Goal: Information Seeking & Learning: Check status

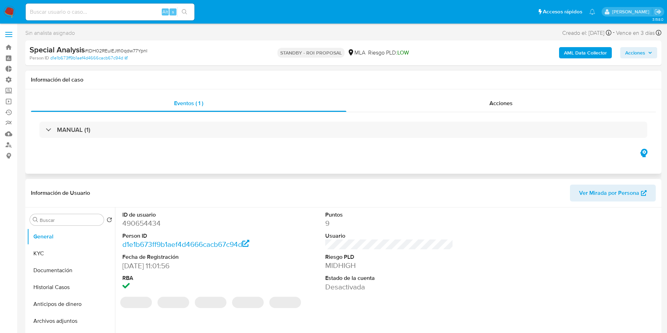
select select "10"
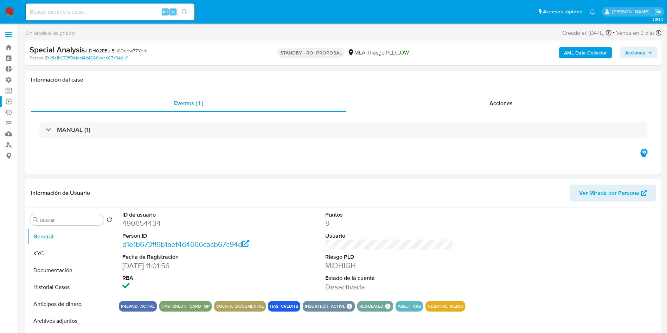
click at [13, 101] on link "Operaciones masivas" at bounding box center [42, 101] width 84 height 11
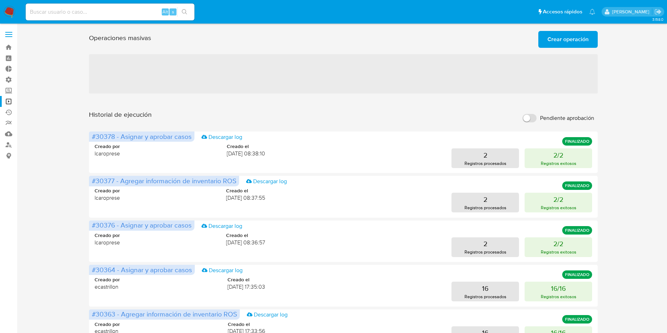
click at [555, 41] on span "Crear operación" at bounding box center [568, 39] width 41 height 15
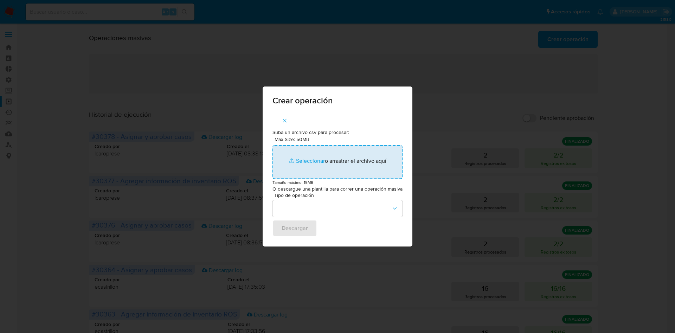
click at [330, 157] on input "Max Size: 50MB Seleccionar archivos" at bounding box center [338, 162] width 130 height 34
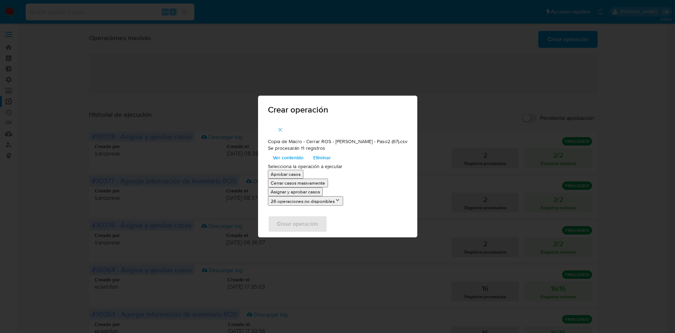
click at [320, 190] on p "Asignar y aprobar casos" at bounding box center [295, 192] width 49 height 7
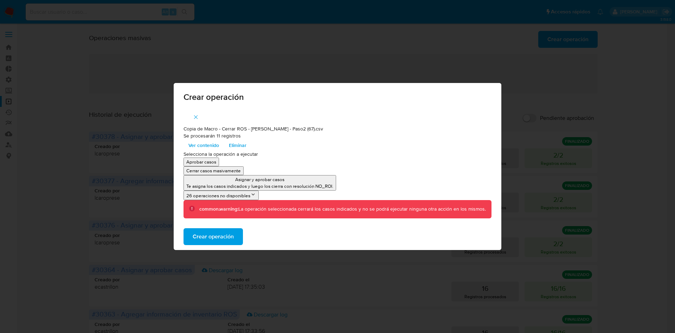
click at [240, 238] on button "Crear operación" at bounding box center [213, 236] width 59 height 17
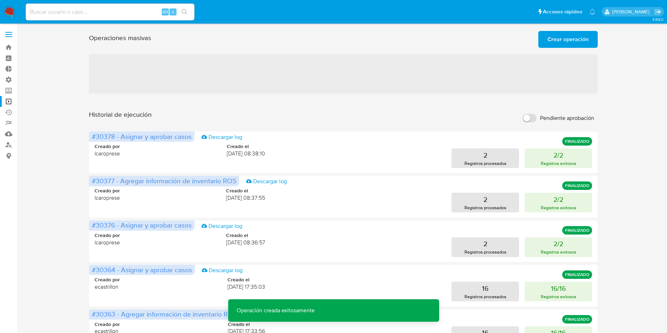
click at [550, 43] on span "Crear operación" at bounding box center [568, 39] width 41 height 15
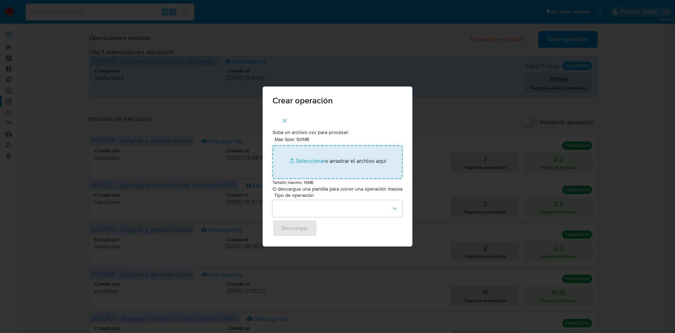
click at [344, 154] on input "Max Size: 50MB Seleccionar archivos" at bounding box center [338, 162] width 130 height 34
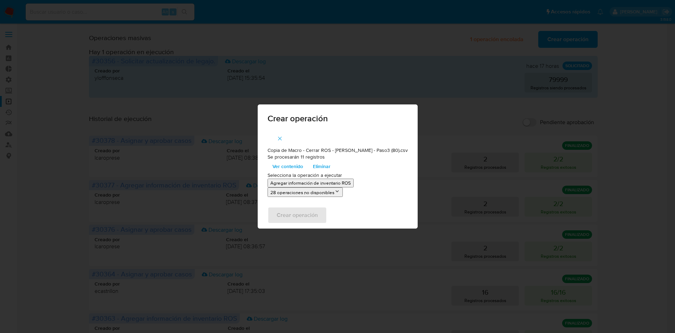
click at [351, 183] on p "Agregar información de inventario ROS" at bounding box center [311, 183] width 81 height 7
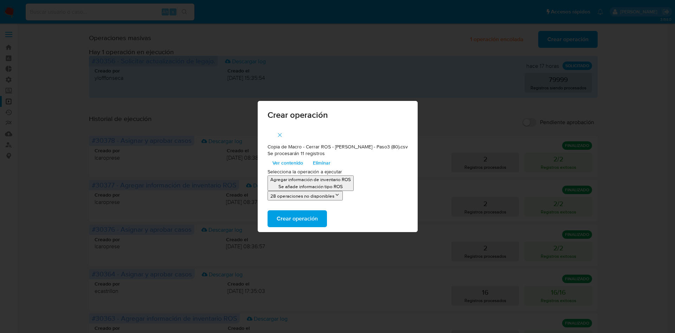
click at [318, 218] on span "Crear operación" at bounding box center [297, 218] width 41 height 15
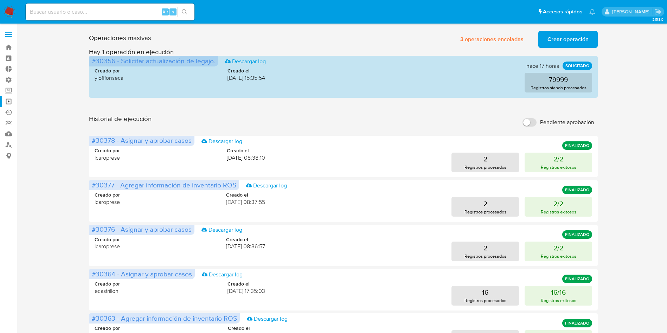
click at [545, 41] on button "Crear operación" at bounding box center [568, 39] width 59 height 17
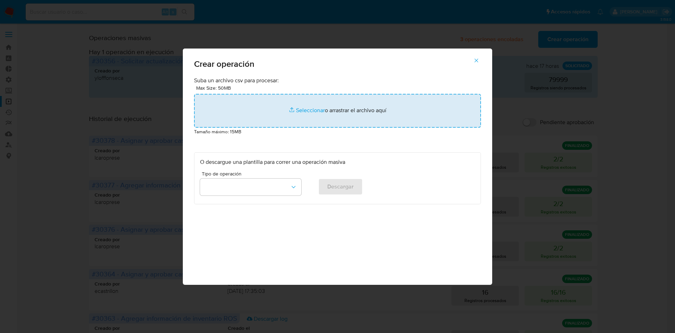
click at [338, 108] on input "file" at bounding box center [337, 111] width 287 height 34
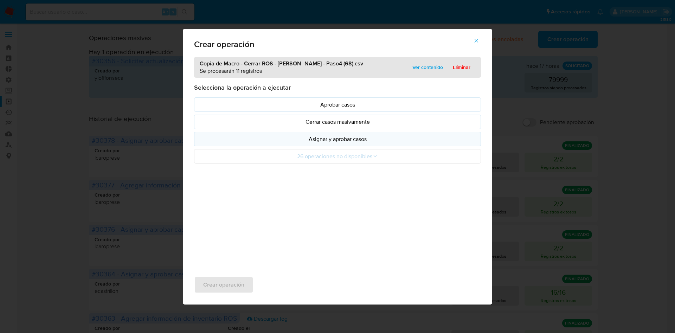
click at [344, 143] on button "Asignar y aprobar casos" at bounding box center [337, 139] width 287 height 14
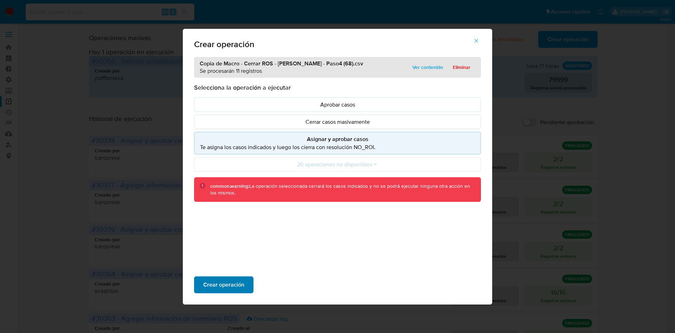
click at [224, 284] on span "Crear operación" at bounding box center [223, 284] width 41 height 15
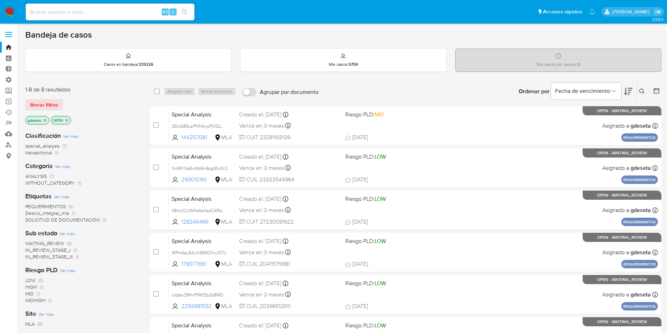
click at [137, 10] on input at bounding box center [110, 11] width 169 height 9
paste input "M4AsPG8ecCBBJfUYqEjIBM9A"
type input "M4AsPG8ecCBBJfUYqEjIBM9A"
click at [190, 10] on button "search-icon" at bounding box center [184, 12] width 14 height 10
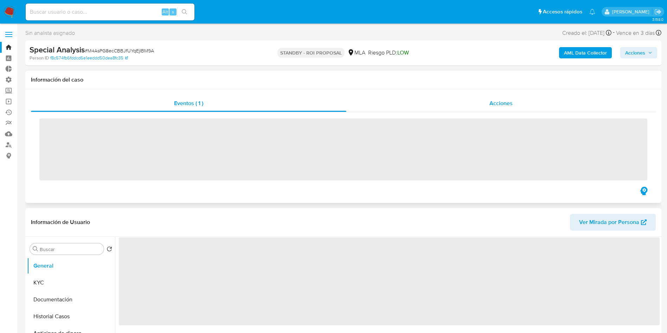
click at [506, 104] on span "Acciones" at bounding box center [501, 103] width 23 height 8
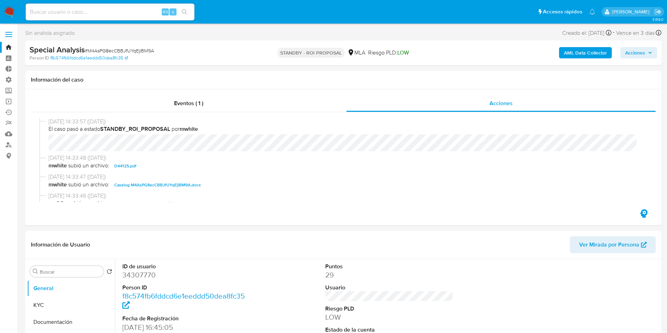
select select "10"
click at [139, 9] on input at bounding box center [110, 11] width 169 height 9
paste input "Ylxhdwuk5BRdGV01Hzr6ld0R"
type input "Ylxhdwuk5BRdGV01Hzr6ld0R"
click at [189, 9] on button "search-icon" at bounding box center [184, 12] width 14 height 10
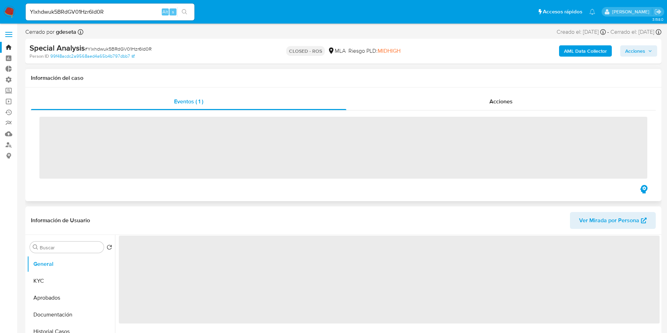
click at [491, 113] on div "‌" at bounding box center [343, 146] width 625 height 73
click at [493, 106] on div "Acciones" at bounding box center [502, 101] width 310 height 17
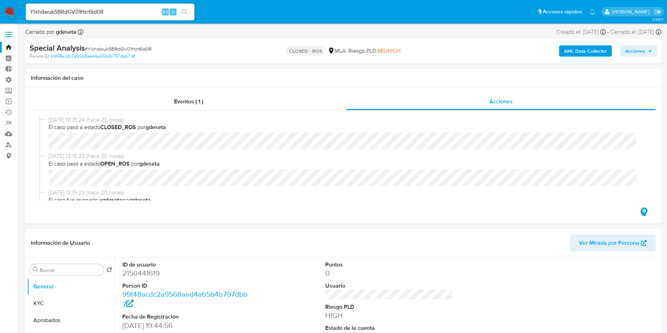
select select "10"
click at [141, 9] on input "Ylxhdwuk5BRdGV01Hzr6ld0R" at bounding box center [110, 11] width 169 height 9
paste input "Nq6L8ywpVOVwIgPkpU3yMgol"
type input "Nq6L8ywpVOVwIgPkpU3yMgol"
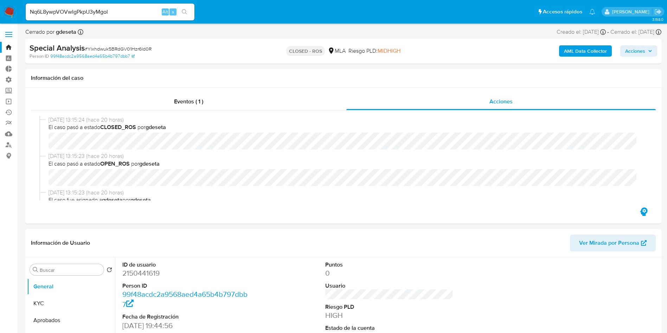
click at [189, 9] on button "search-icon" at bounding box center [184, 12] width 14 height 10
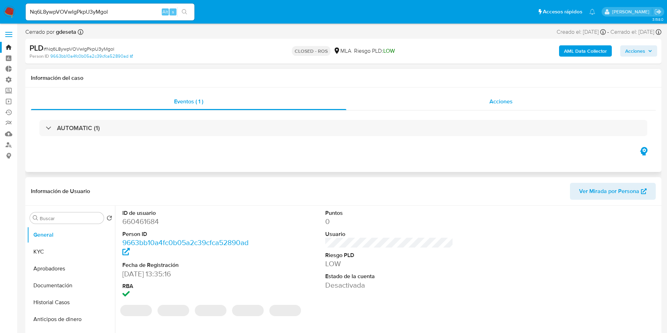
click at [485, 99] on div "Acciones" at bounding box center [502, 101] width 310 height 17
select select "10"
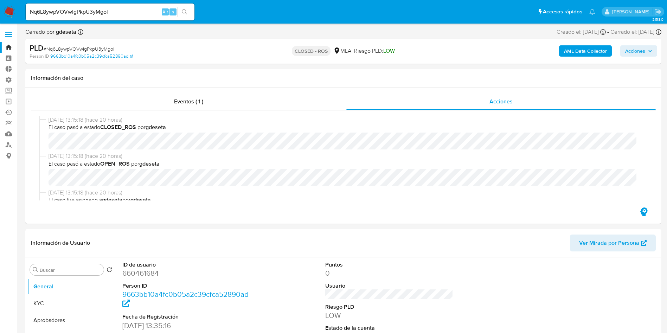
click at [140, 14] on input "Nq6L8ywpVOVwIgPkpU3yMgol" at bounding box center [110, 11] width 169 height 9
paste input "9BYkoH3BwJNCwXXuhfrfUC9E"
type input "9BYkoH3BwJNCwXXuhfrfUC9E"
click at [187, 14] on icon "search-icon" at bounding box center [185, 12] width 6 height 6
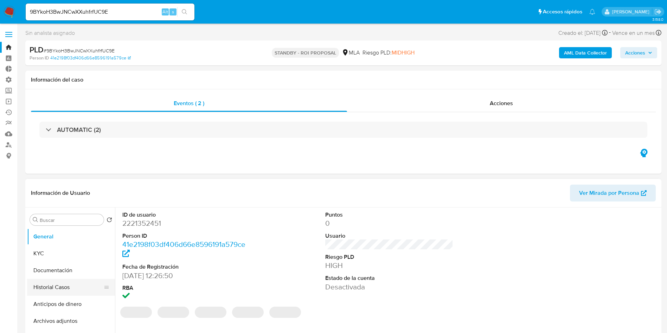
click at [49, 281] on button "Historial Casos" at bounding box center [68, 287] width 82 height 17
select select "10"
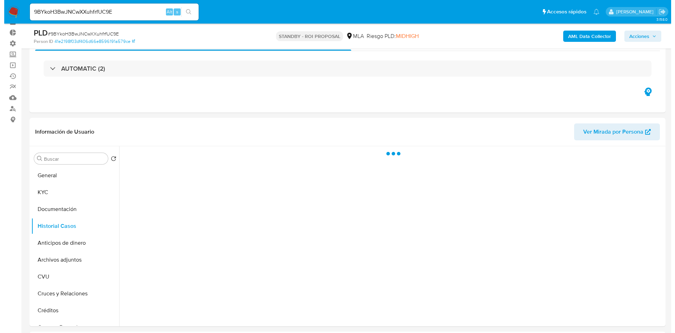
scroll to position [53, 0]
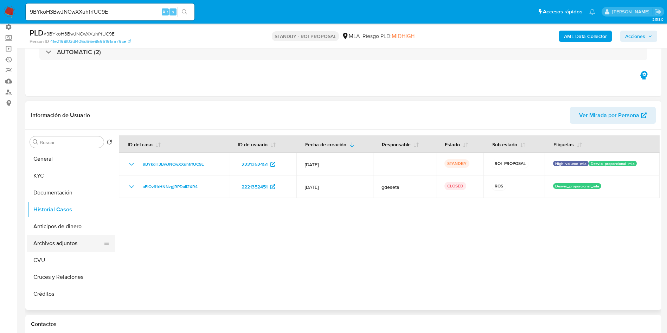
click at [59, 240] on button "Archivos adjuntos" at bounding box center [68, 243] width 82 height 17
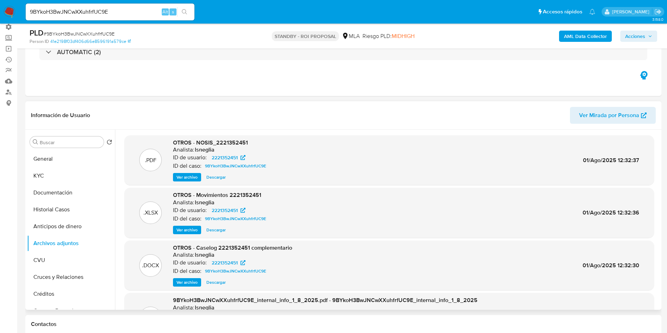
click at [189, 281] on span "Ver archivo" at bounding box center [187, 282] width 21 height 7
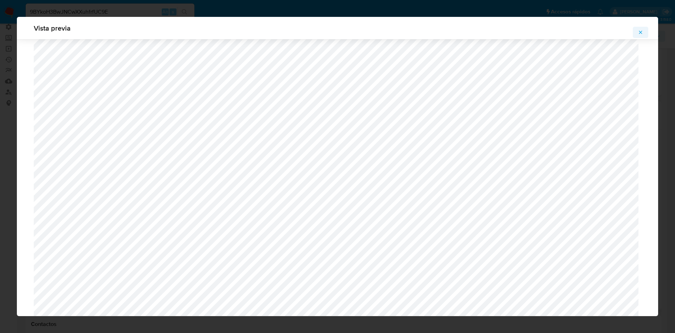
scroll to position [408, 0]
click at [642, 30] on icon "Attachment preview" at bounding box center [641, 33] width 6 height 6
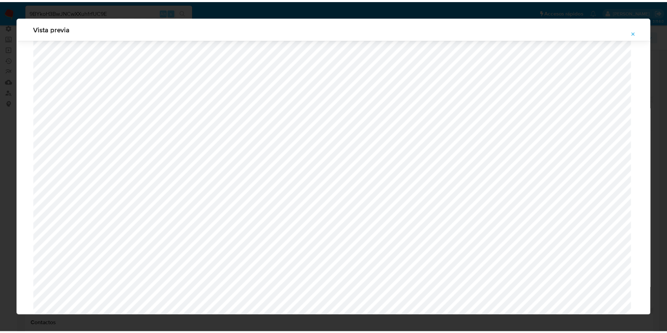
scroll to position [0, 0]
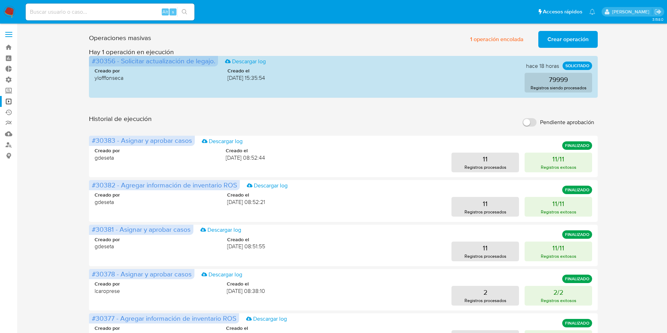
click at [101, 9] on input at bounding box center [110, 11] width 169 height 9
paste input "J7pv90RY3jgUstCx9nDe8Dvm"
type input "J7pv90RY3jgUstCx9nDe8Dvm"
click at [186, 13] on icon "search-icon" at bounding box center [185, 12] width 6 height 6
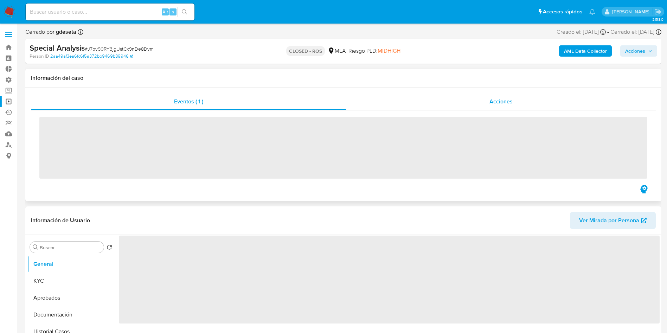
click at [514, 103] on div "Acciones" at bounding box center [502, 101] width 310 height 17
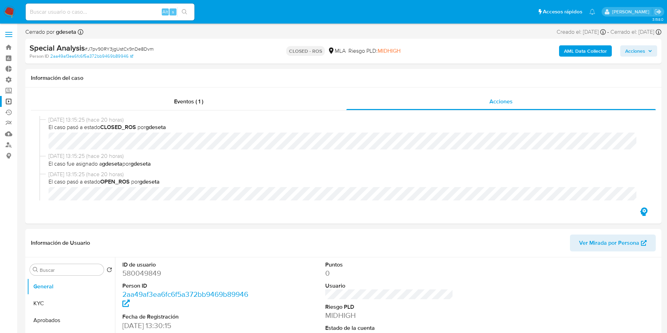
select select "10"
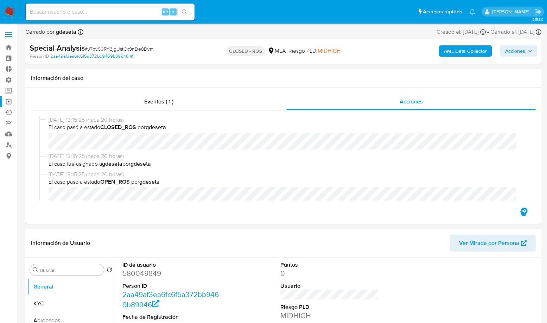
drag, startPoint x: 77, startPoint y: 13, endPoint x: 89, endPoint y: 13, distance: 11.3
click at [77, 13] on input at bounding box center [110, 11] width 169 height 9
paste input "nUGhNJP4naSdEDwjSWBSGXdk"
type input "nUGhNJP4naSdEDwjSWBSGXdk"
click at [180, 13] on button "search-icon" at bounding box center [184, 12] width 14 height 10
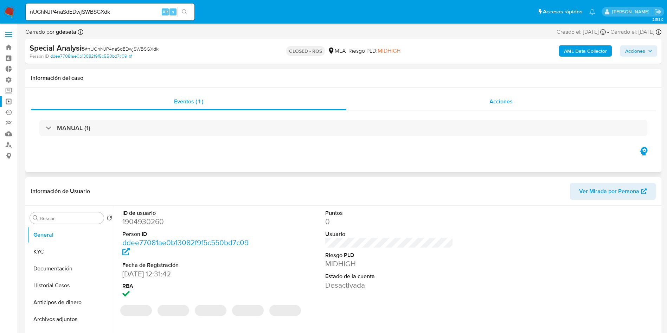
click at [495, 103] on span "Acciones" at bounding box center [501, 101] width 23 height 8
select select "10"
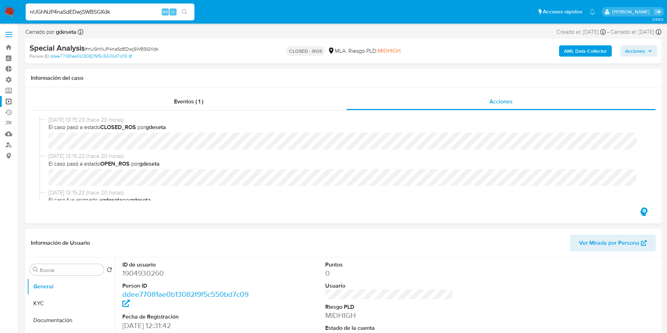
click at [142, 12] on input "nUGhNJP4naSdEDwjSWBSGXdk" at bounding box center [110, 11] width 169 height 9
paste input "2dqZ9WY8KLO5aX5LlAtnhYRf"
type input "2dqZ9WY8KLO5aX5LlAtnhYRf"
click at [190, 13] on button "search-icon" at bounding box center [184, 12] width 14 height 10
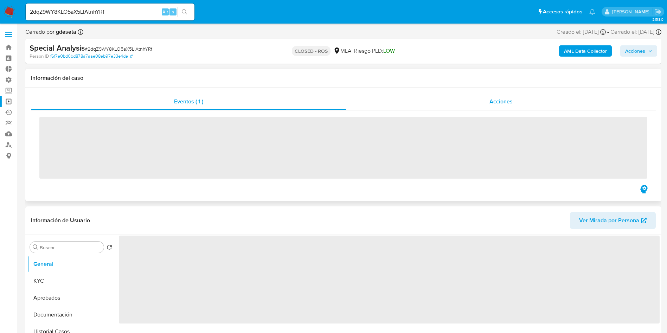
click at [499, 108] on div "Acciones" at bounding box center [502, 101] width 310 height 17
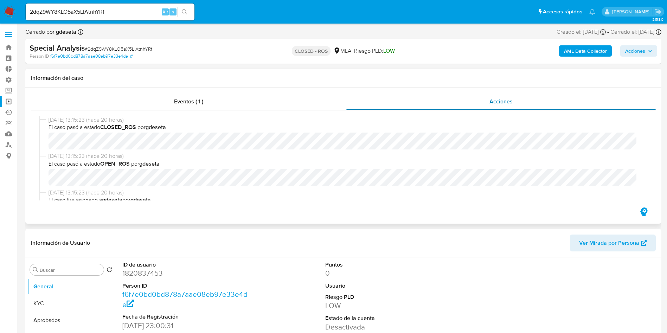
select select "10"
click at [144, 13] on input "2dqZ9WY8KLO5aX5LlAtnhYRf" at bounding box center [110, 11] width 169 height 9
drag, startPoint x: 144, startPoint y: 13, endPoint x: 155, endPoint y: 13, distance: 10.9
click at [144, 13] on input "2dqZ9WY8KLO5aX5LlAtnhYRf" at bounding box center [110, 11] width 169 height 9
paste input "JAV3w5pX5lhb3ETXdhf5kGI8"
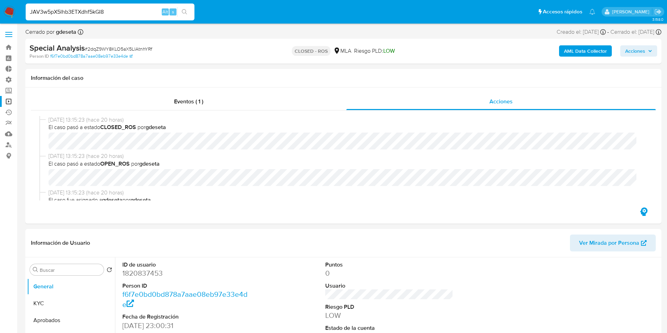
type input "JAV3w5pX5lhb3ETXdhf5kGI8"
click at [191, 12] on button "search-icon" at bounding box center [184, 12] width 14 height 10
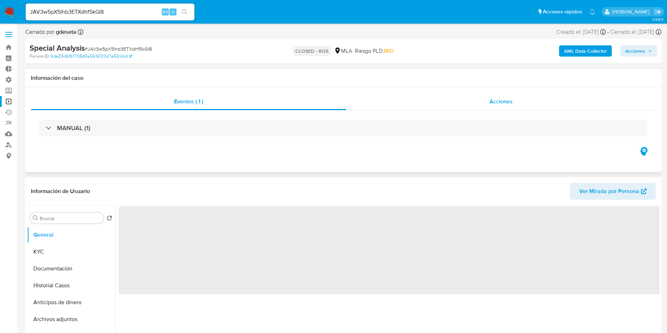
click at [508, 101] on span "Acciones" at bounding box center [501, 101] width 23 height 8
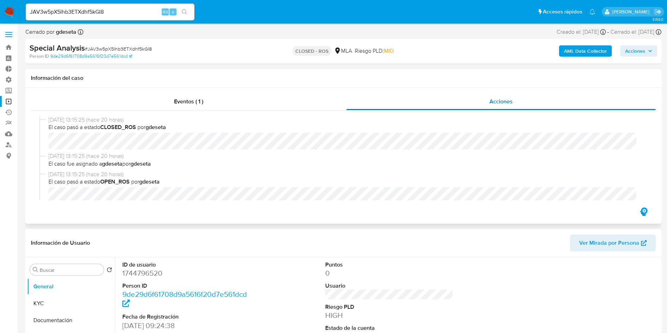
select select "10"
click at [145, 14] on input "JAV3w5pX5lhb3ETXdhf5kGI8" at bounding box center [110, 11] width 169 height 9
paste input "DMNlj8emR3eFuhJRXm4Ef9sA"
type input "DMNlj8emR3eFuhJRXm4Ef9sA"
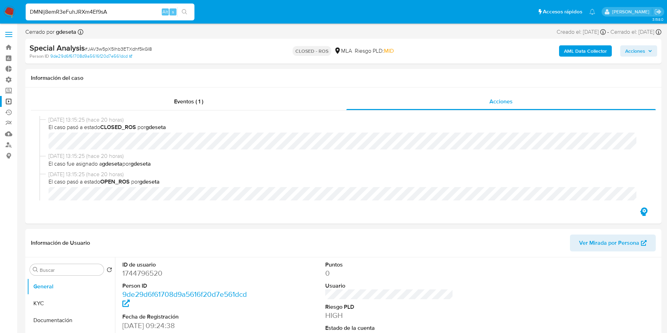
click at [187, 10] on icon "search-icon" at bounding box center [185, 12] width 6 height 6
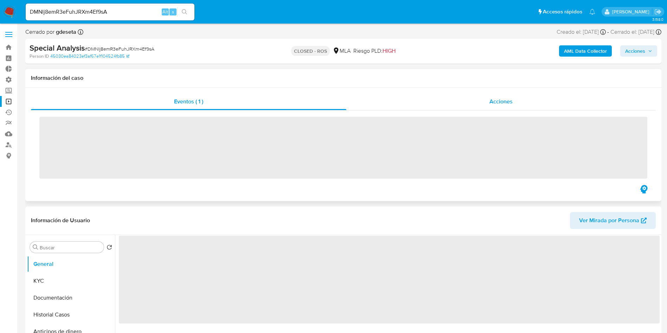
click at [501, 95] on div "Acciones" at bounding box center [502, 101] width 310 height 17
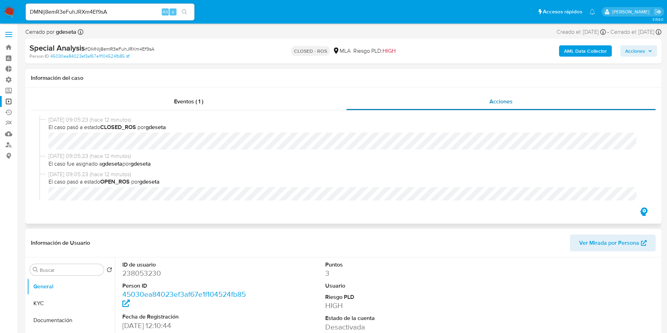
select select "10"
click at [132, 8] on input "DMNlj8emR3eFuhJRXm4Ef9sA" at bounding box center [110, 11] width 169 height 9
paste input "AciKOu91a4fQ2F4O0RlmEnNY"
type input "AciKOu91a4fQ2F4O0RlmEnNY"
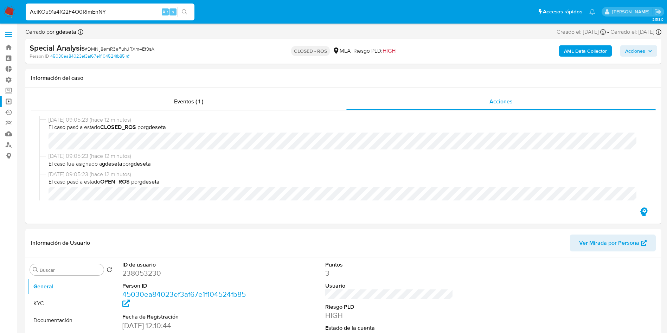
click at [196, 12] on li "AciKOu91a4fQ2F4O0RlmEnNY Alt s" at bounding box center [110, 12] width 172 height 18
click at [187, 9] on icon "search-icon" at bounding box center [185, 12] width 6 height 6
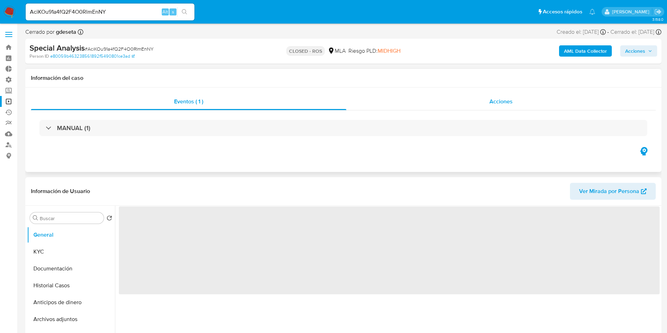
click at [509, 104] on span "Acciones" at bounding box center [501, 101] width 23 height 8
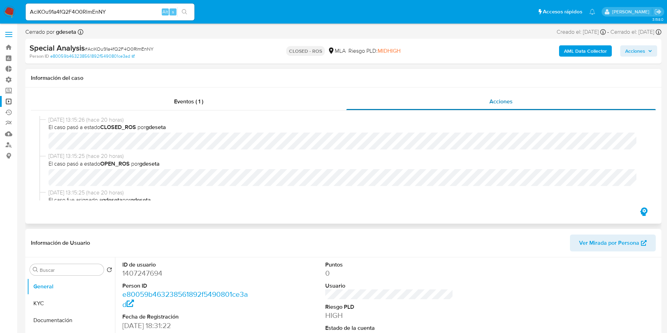
select select "10"
click at [123, 11] on input "AciKOu91a4fQ2F4O0RlmEnNY" at bounding box center [110, 11] width 169 height 9
paste input "JdpXIr6qocIElNE88oAz9nF7"
type input "JdpXIr6qocIElNE88oAz9nF7"
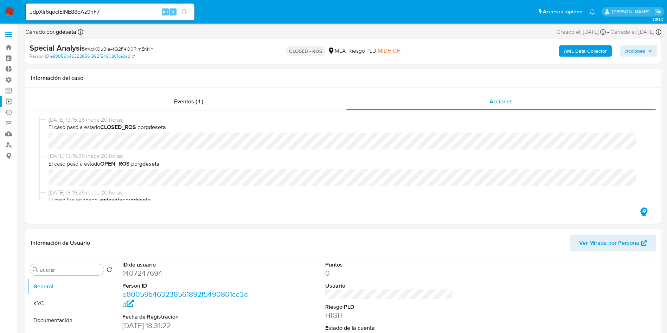
click at [185, 12] on icon "search-icon" at bounding box center [185, 12] width 6 height 6
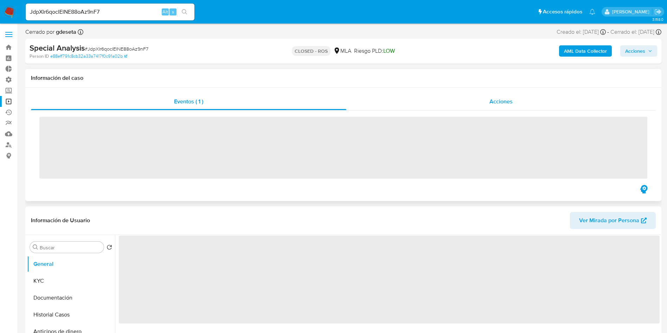
click at [510, 103] on span "Acciones" at bounding box center [501, 101] width 23 height 8
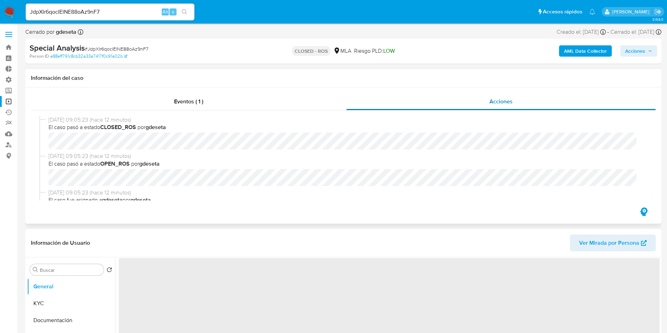
select select "10"
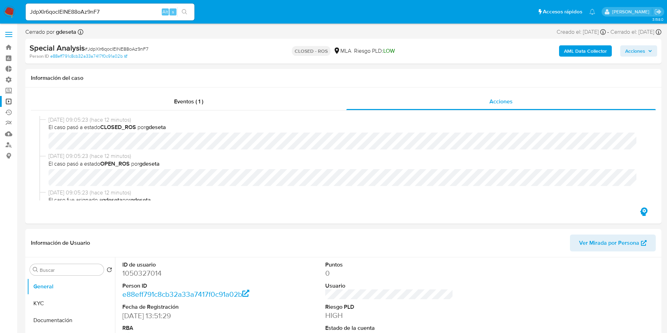
click at [133, 7] on input "JdpXIr6qocIElNE88oAz9nF7" at bounding box center [110, 11] width 169 height 9
paste input "M4AsPG8ecCBBJfUYqEjIBM9A"
type input "M4AsPG8ecCBBJfUYqEjIBM9A"
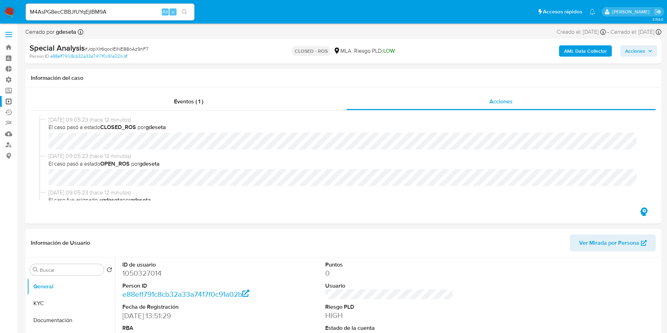
click at [192, 9] on button "search-icon" at bounding box center [184, 12] width 14 height 10
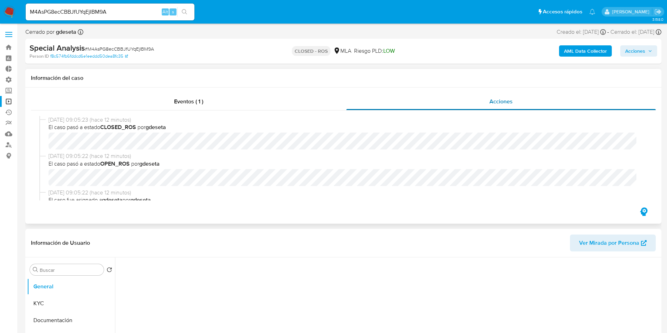
select select "10"
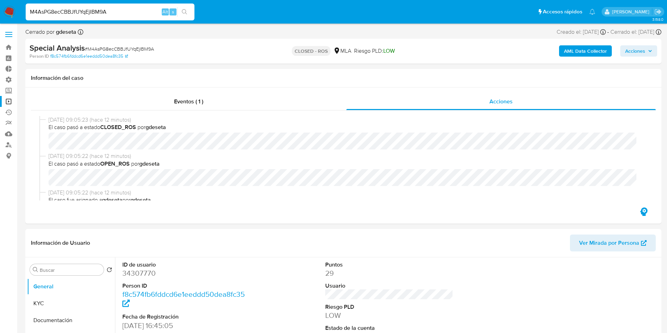
click at [139, 9] on input "M4AsPG8ecCBBJfUYqEjIBM9A" at bounding box center [110, 11] width 169 height 9
paste input "QVCaue8eNOIGSXCrTi1J09yR"
type input "QVCaue8eNOIGSXCrTi1J09yR"
click at [191, 10] on button "search-icon" at bounding box center [184, 12] width 14 height 10
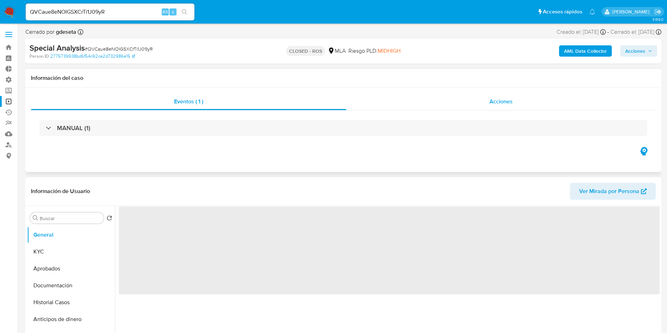
click at [505, 102] on span "Acciones" at bounding box center [501, 101] width 23 height 8
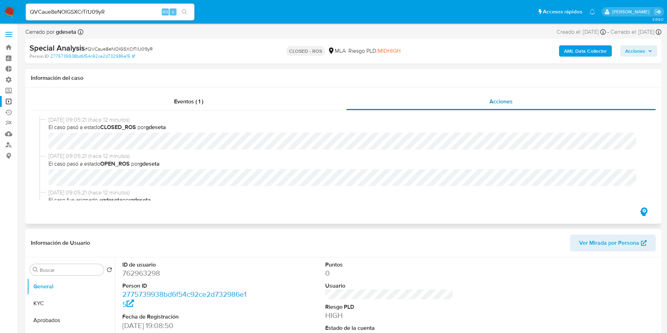
select select "10"
click at [131, 15] on input "QVCaue8eNOIGSXCrTi1J09yR" at bounding box center [110, 11] width 169 height 9
paste input "Ylxhdwuk5BRdGV01Hzr6ld0"
type input "Ylxhdwuk5BRdGV01Hzr6ld0R"
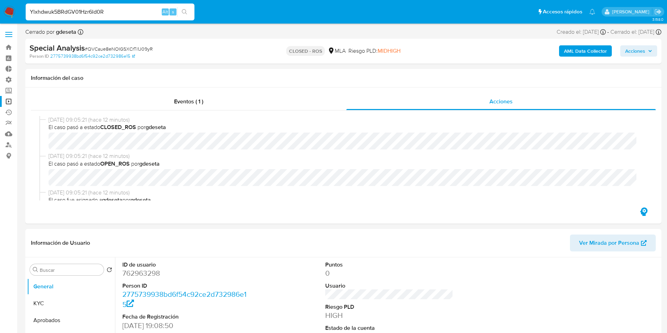
click at [187, 13] on icon "search-icon" at bounding box center [185, 12] width 6 height 6
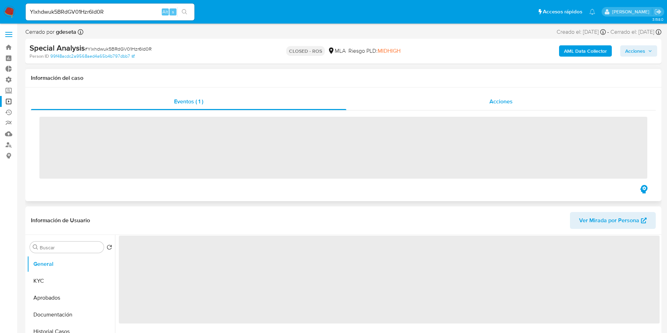
click at [493, 99] on span "Acciones" at bounding box center [501, 101] width 23 height 8
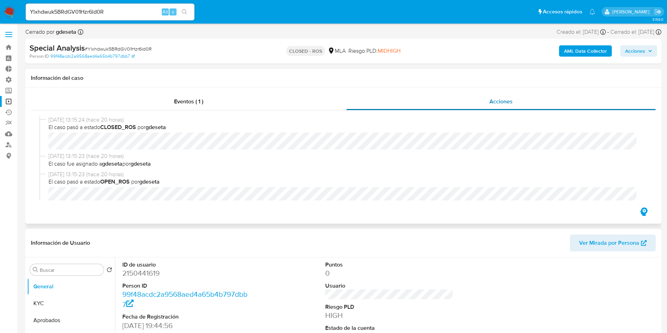
select select "10"
click at [125, 11] on input "Ylxhdwuk5BRdGV01Hzr6ld0R" at bounding box center [110, 11] width 169 height 9
paste input "9r4LSfCt1NkW3WpLd89kC1Z5"
type input "9r4LSfCt1NkW3WpLd89kC1Z5"
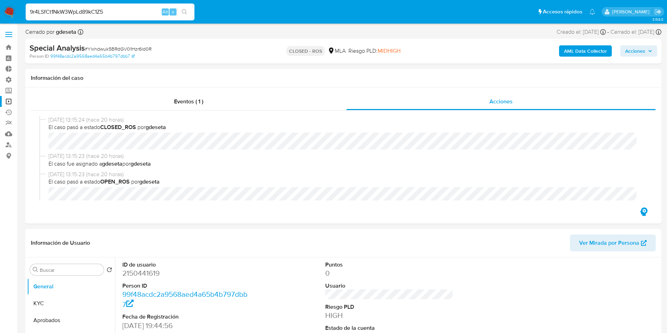
click at [185, 9] on icon "search-icon" at bounding box center [185, 12] width 6 height 6
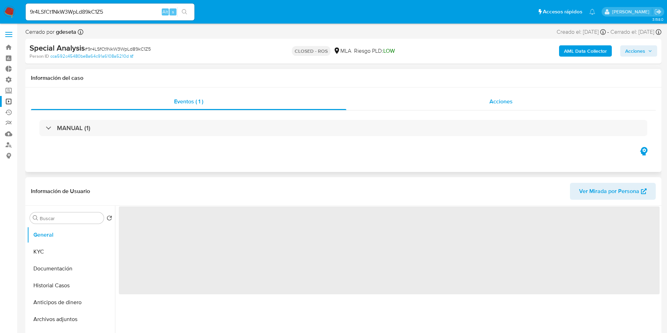
click at [491, 97] on span "Acciones" at bounding box center [501, 101] width 23 height 8
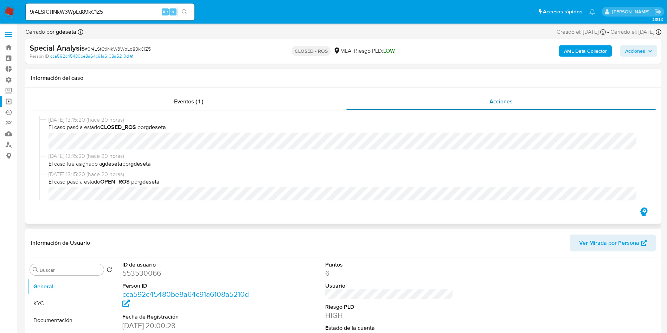
select select "10"
click at [122, 12] on input "9r4LSfCt1NkW3WpLd89kC1Z5" at bounding box center [110, 11] width 169 height 9
paste input "S27bhY4fx8D9GDMfTglnTjPw"
type input "S27bhY4fx8D9GDMfTglnTjPw"
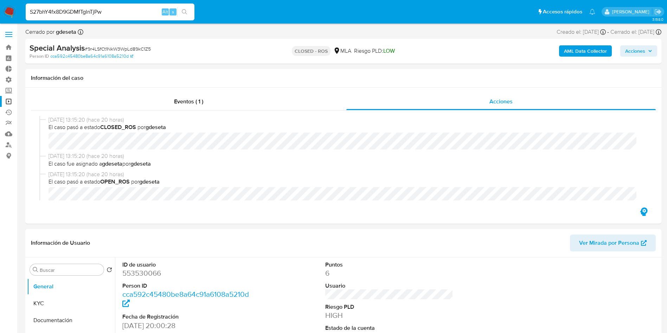
click at [189, 11] on button "search-icon" at bounding box center [184, 12] width 14 height 10
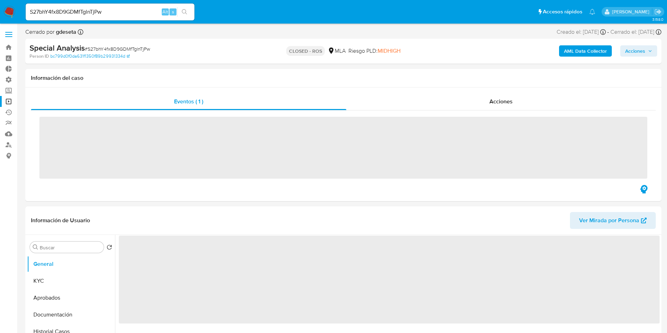
click at [492, 100] on span "Acciones" at bounding box center [501, 101] width 23 height 8
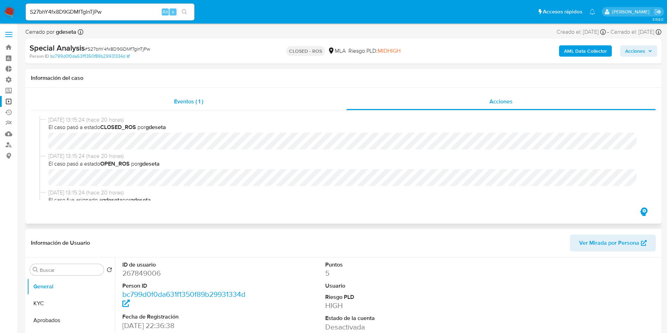
select select "10"
click at [101, 12] on input "S27bhY4fx8D9GDMfTglnTjPw" at bounding box center [110, 11] width 169 height 9
paste input "RSeG1RHoTaJGRPSIM5fj647O"
type input "RSeG1RHoTaJGRPSIM5fj647O"
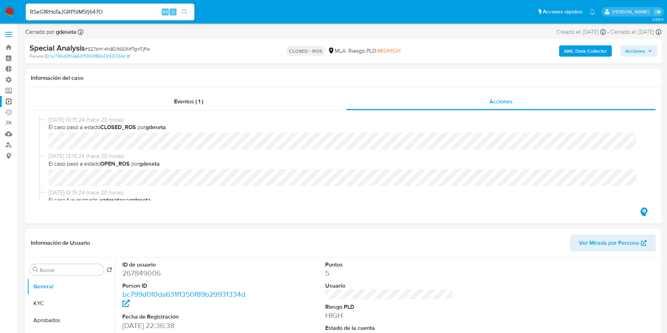
click at [188, 11] on icon "search-icon" at bounding box center [185, 12] width 6 height 6
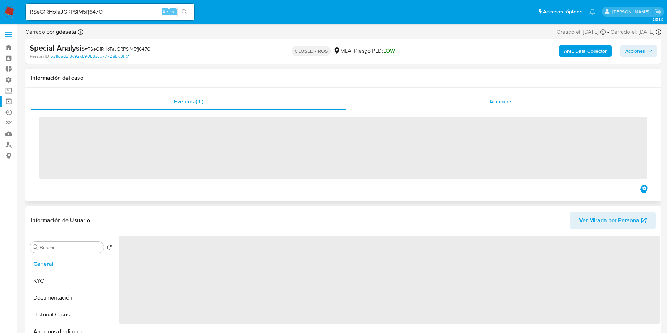
click at [504, 101] on span "Acciones" at bounding box center [501, 101] width 23 height 8
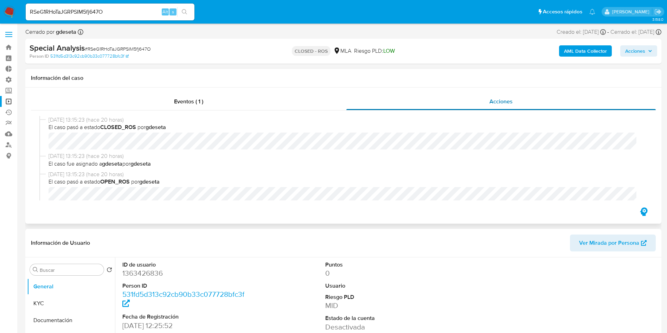
select select "10"
click at [130, 17] on div "RSeG1RHoTaJGRPSIM5fj647O Alt s" at bounding box center [110, 12] width 169 height 17
click at [130, 10] on input "RSeG1RHoTaJGRPSIM5fj647O" at bounding box center [110, 11] width 169 height 9
paste input "Yl9Hqx7BYKqUssjOHYl6XoQG"
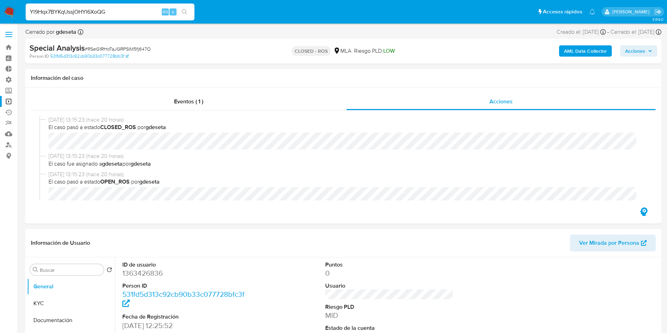
type input "Yl9Hqx7BYKqUssjOHYl6XoQG"
click at [188, 11] on icon "search-icon" at bounding box center [185, 12] width 6 height 6
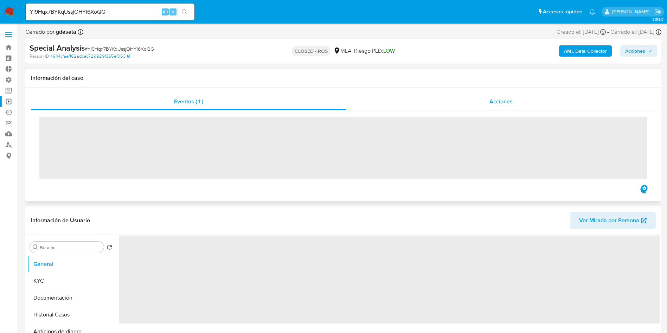
drag, startPoint x: 509, startPoint y: 93, endPoint x: 498, endPoint y: 95, distance: 11.4
click at [498, 95] on div "Acciones" at bounding box center [502, 101] width 310 height 17
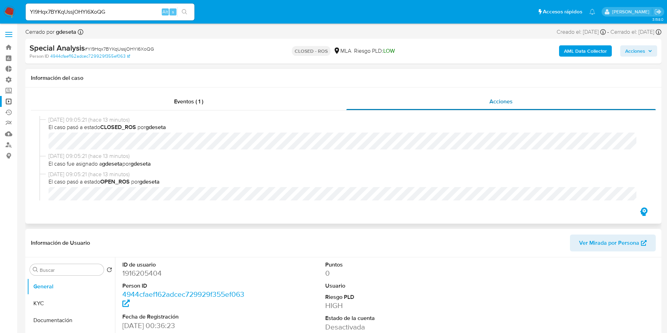
select select "10"
click at [140, 9] on input "Yl9Hqx7BYKqUssjOHYl6XoQG" at bounding box center [110, 11] width 169 height 9
paste input "C1MTrIyy6w6XlfTohLjQYxP2"
type input "C1MTrIyy6w6XlfTohLjQYxP2"
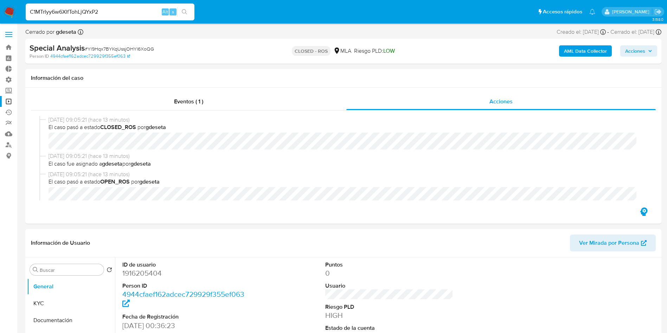
click at [183, 13] on icon "search-icon" at bounding box center [185, 12] width 6 height 6
select select "10"
click at [125, 12] on input "C1MTrIyy6w6XlfTohLjQYxP2" at bounding box center [110, 11] width 169 height 9
click at [125, 11] on input "C1MTrIyy6w6XlfTohLjQYxP2" at bounding box center [110, 11] width 169 height 9
paste input "tDH02REuIEJtfi0qdw77YpnI"
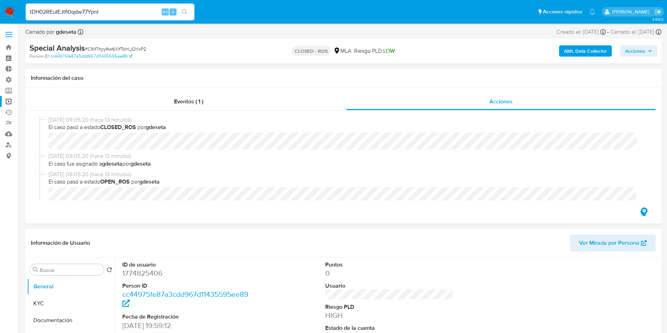
type input "tDH02REuIEJtfi0qdw77YpnI"
click at [184, 13] on icon "search-icon" at bounding box center [185, 12] width 6 height 6
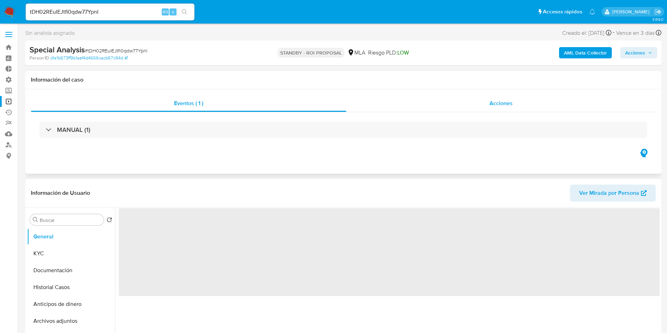
click at [494, 104] on span "Acciones" at bounding box center [501, 103] width 23 height 8
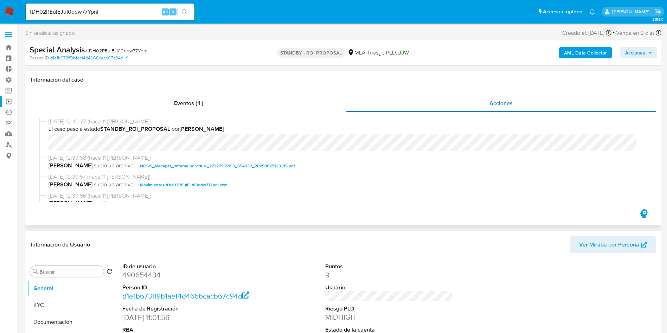
select select "10"
click at [114, 15] on input "tDH02REuIEJtfi0qdw77YpnI" at bounding box center [110, 11] width 169 height 9
paste input "Sns9ihplyaQElhigxrxNsOEB"
type input "Sns9ihplyaQElhigxrxNsOEB"
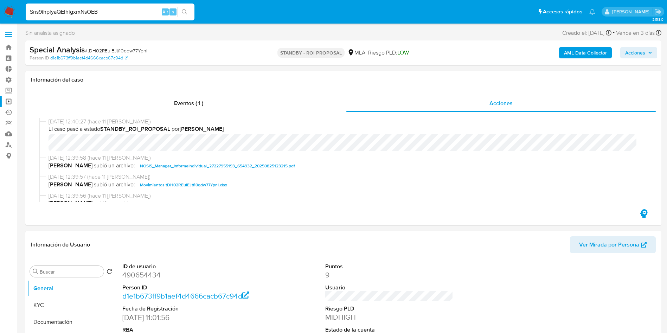
click at [187, 15] on button "search-icon" at bounding box center [184, 12] width 14 height 10
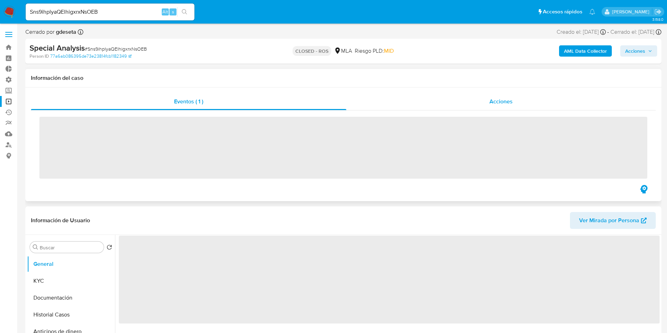
click at [492, 103] on span "Acciones" at bounding box center [501, 101] width 23 height 8
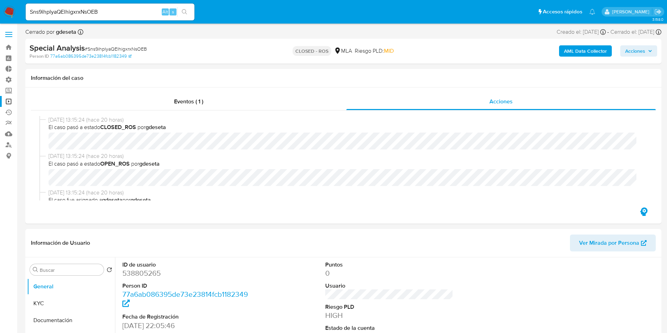
select select "10"
click at [117, 12] on input "Sns9ihplyaQElhigxrxNsOEB" at bounding box center [110, 11] width 169 height 9
paste input "X5AQuVa0WJGDF9TiTae7fLDQ"
type input "X5AQuVa0WJGDF9TiTae7fLDQ"
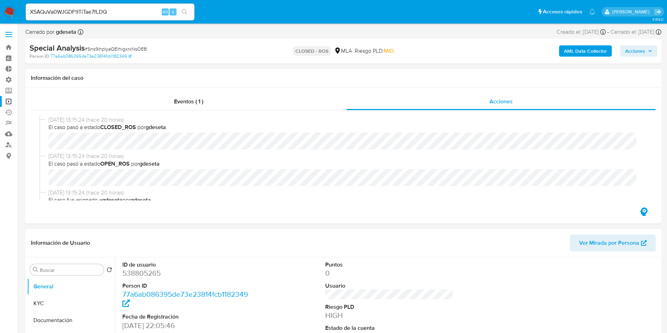
click at [187, 13] on icon "search-icon" at bounding box center [185, 12] width 6 height 6
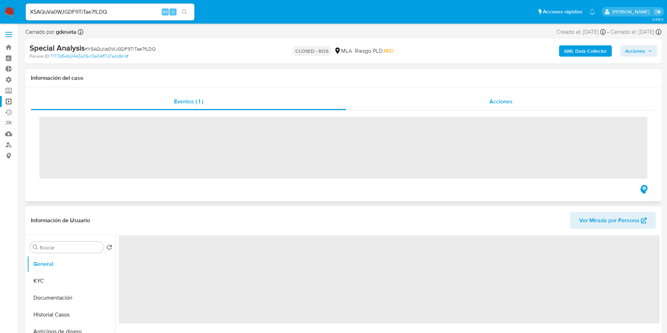
click at [502, 94] on div "Acciones" at bounding box center [502, 101] width 310 height 17
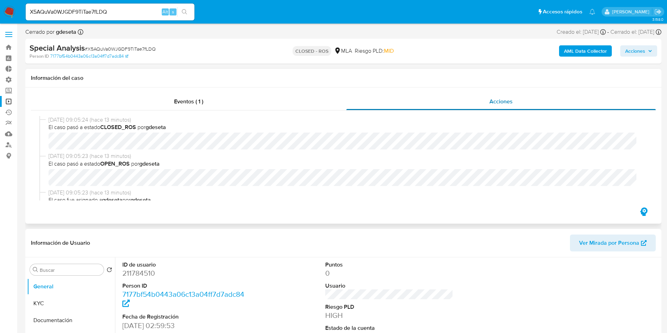
select select "10"
click at [130, 14] on input "X5AQuVa0WJGDF9TiTae7fLDQ" at bounding box center [110, 11] width 169 height 9
paste input "eEglwEv1RQaYTJIMlsqfKnia"
type input "eEglwEv1RQaYTJIMlsqfKnia"
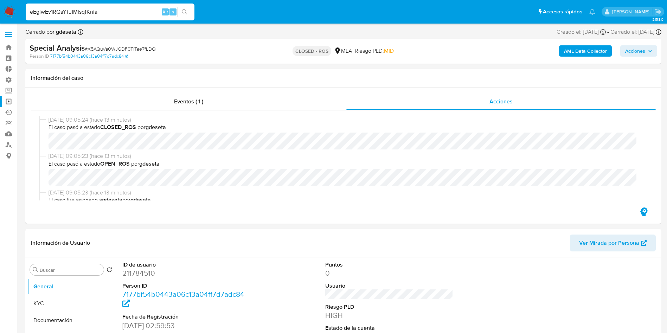
click at [188, 11] on button "search-icon" at bounding box center [184, 12] width 14 height 10
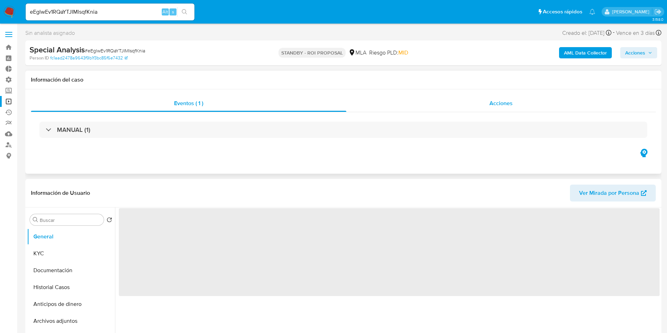
click at [493, 98] on div "Acciones" at bounding box center [502, 103] width 310 height 17
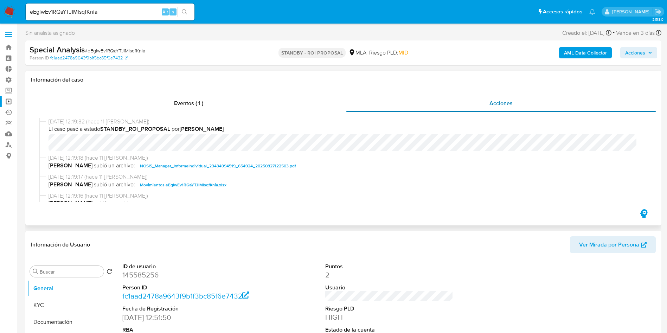
select select "10"
click at [132, 2] on div "eEglwEv1RQaYTJIMlsqfKnia Alt s" at bounding box center [110, 12] width 169 height 20
click at [118, 10] on input "eEglwEv1RQaYTJIMlsqfKnia" at bounding box center [110, 11] width 169 height 9
paste input "hAqXu6ouFbj1OjhLO8todIBv"
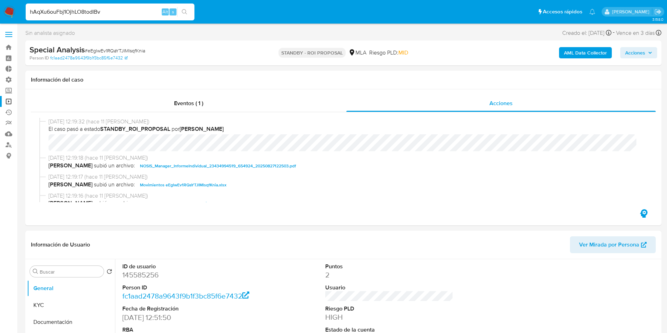
type input "hAqXu6ouFbj1OjhLO8todIBv"
click at [185, 14] on button "search-icon" at bounding box center [184, 12] width 14 height 10
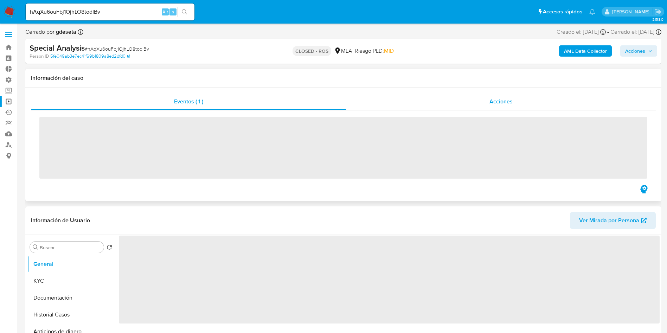
click at [488, 103] on div "Acciones" at bounding box center [502, 101] width 310 height 17
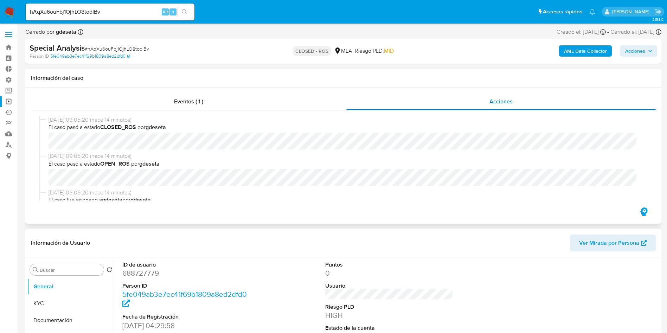
select select "10"
click at [122, 9] on input "hAqXu6ouFbj1OjhLO8todIBv" at bounding box center [110, 11] width 169 height 9
paste input "McsVSa2FUDHYl44SqZShFFGT"
type input "McsVSa2FUDHYl44SqZShFFGT"
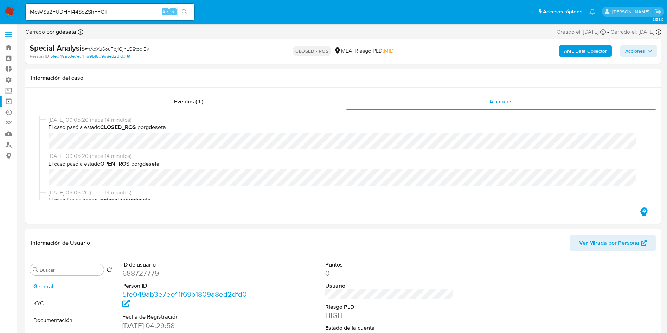
click at [189, 11] on button "search-icon" at bounding box center [184, 12] width 14 height 10
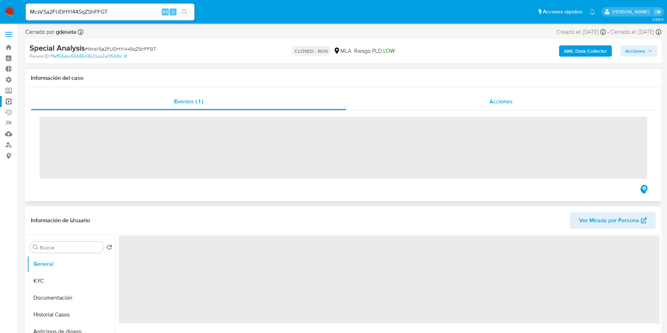
click at [509, 101] on span "Acciones" at bounding box center [501, 101] width 23 height 8
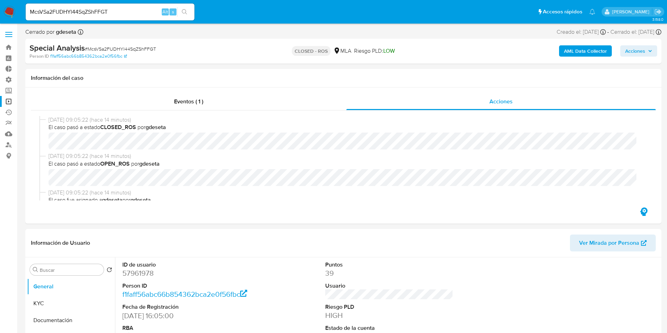
select select "10"
click at [122, 11] on input "McsVSa2FUDHYl44SqZShFFGT" at bounding box center [110, 11] width 169 height 9
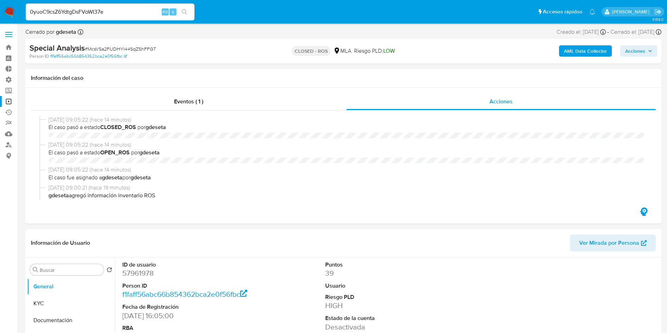
select select "10"
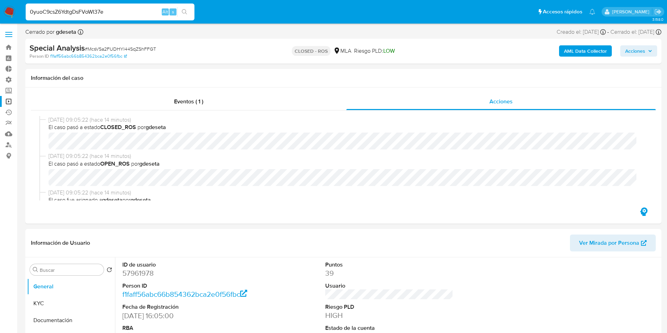
type input "0yuoC9csZ6YdtgDsFVoWI37e"
click at [190, 13] on button "search-icon" at bounding box center [184, 12] width 14 height 10
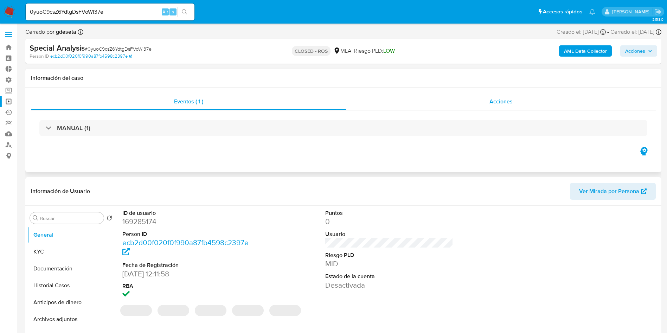
select select "10"
click at [494, 106] on div "Acciones" at bounding box center [502, 101] width 310 height 17
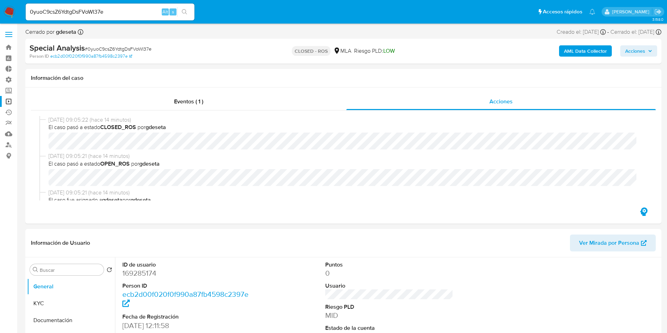
click at [123, 15] on input "0yuoC9csZ6YdtgDsFVoWI37e" at bounding box center [110, 11] width 169 height 9
click at [123, 14] on input "0yuoC9csZ6YdtgDsFVoWI37e" at bounding box center [110, 11] width 169 height 9
paste input "3tEsGBCOzGXs6RC3R8mmrnkv"
type input "3tEsGBCOzGXs6RC3R8mmrnkv"
click at [188, 12] on button "search-icon" at bounding box center [184, 12] width 14 height 10
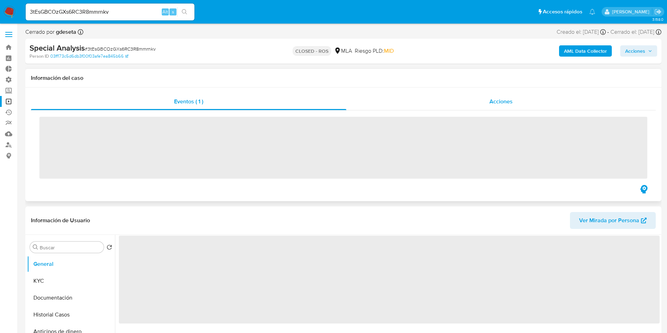
click at [494, 95] on div "Acciones" at bounding box center [502, 101] width 310 height 17
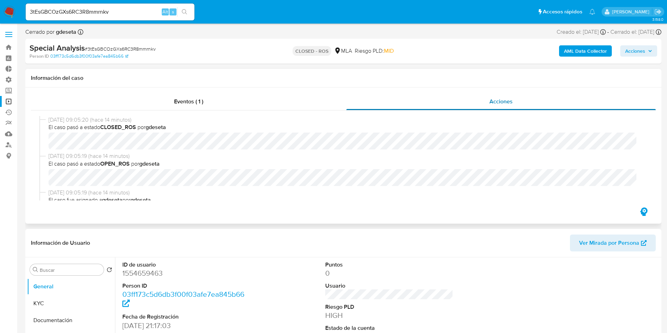
select select "10"
click at [121, 5] on div "3tEsGBCOzGXs6RC3R8mmrnkv Alt s" at bounding box center [110, 12] width 169 height 17
click at [117, 13] on input "3tEsGBCOzGXs6RC3R8mmrnkv" at bounding box center [110, 11] width 169 height 9
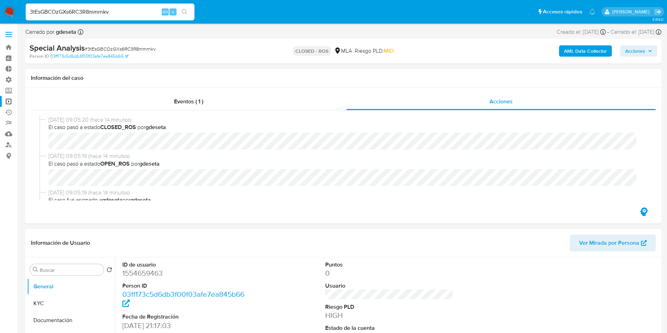
click at [119, 13] on input "3tEsGBCOzGXs6RC3R8mmrnkv" at bounding box center [110, 11] width 169 height 9
paste input "R05ZHbFGCWBJMjzlJCTsZ7Gf"
type input "R05ZHbFGCWBJMjzlJCTsZ7Gf"
click at [187, 18] on div "R05ZHbFGCWBJMjzlJCTsZ7Gf Alt s" at bounding box center [110, 12] width 169 height 17
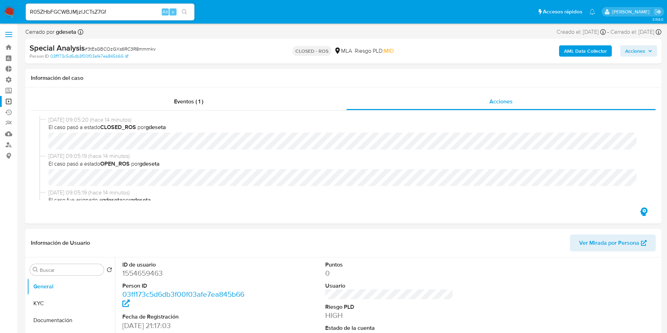
click at [186, 12] on icon "search-icon" at bounding box center [185, 12] width 6 height 6
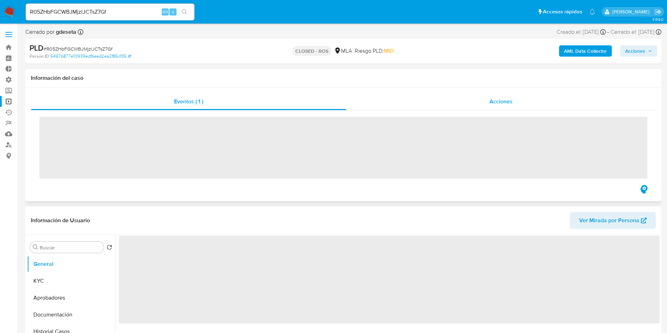
click at [487, 103] on div "Acciones" at bounding box center [502, 101] width 310 height 17
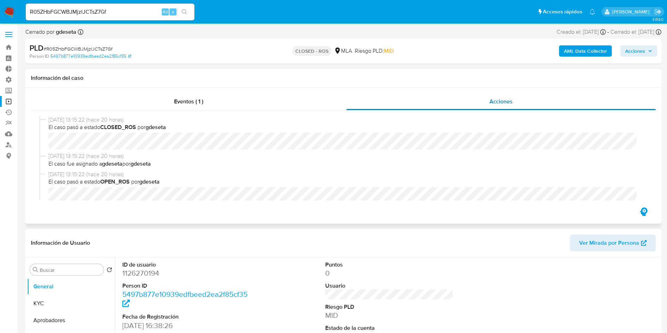
select select "10"
click at [113, 13] on input "R05ZHbFGCWBJMjzlJCTsZ7Gf" at bounding box center [110, 11] width 169 height 9
paste input "eug1wISaIcGgS3yrLaOUi6JX"
type input "eug1wISaIcGgS3yrLaOUi6JX"
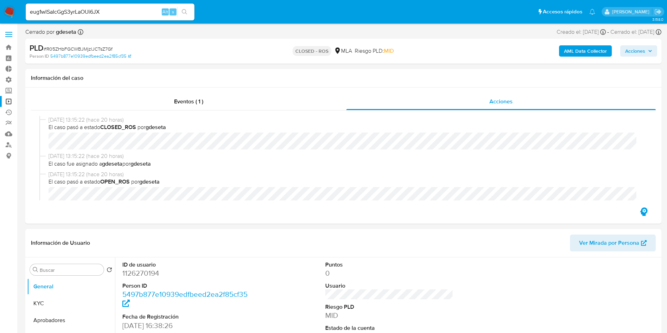
click at [185, 12] on icon "search-icon" at bounding box center [185, 12] width 6 height 6
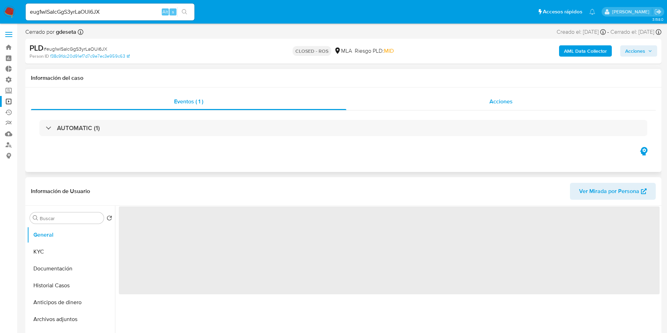
click at [509, 93] on div "Acciones" at bounding box center [502, 101] width 310 height 17
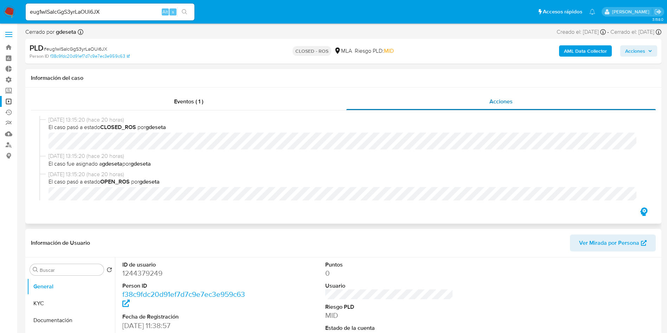
select select "10"
click at [122, 13] on input "eug1wISaIcGgS3yrLaOUi6JX" at bounding box center [110, 11] width 169 height 9
paste input "0NguTUxb2NizfGnFqDTWLLLT"
type input "0NguTUxb2NizfGnFqDTWLLLT"
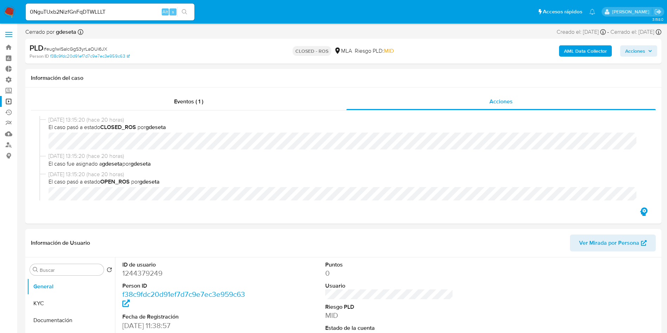
click at [188, 13] on button "search-icon" at bounding box center [184, 12] width 14 height 10
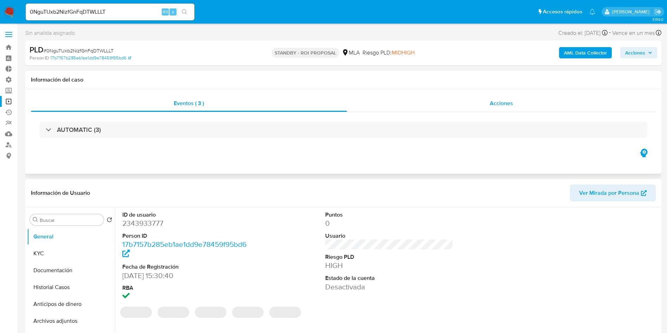
click at [514, 109] on div "Acciones" at bounding box center [501, 103] width 309 height 17
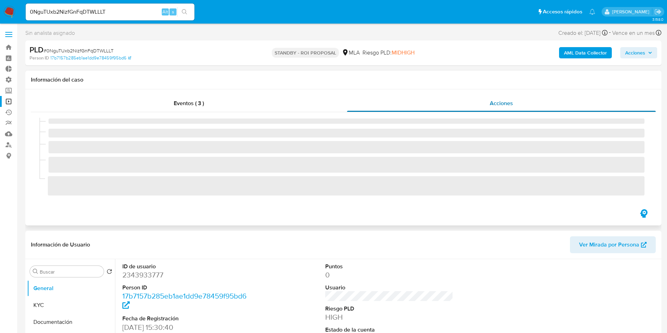
select select "10"
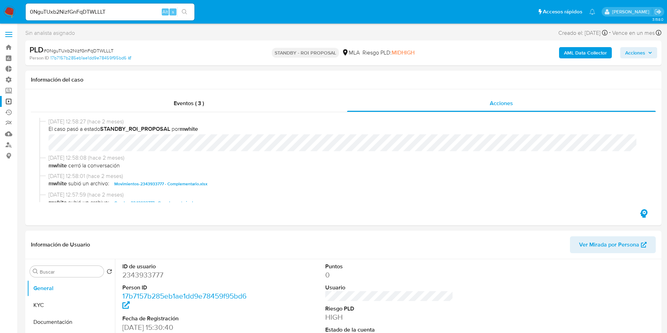
click at [120, 16] on input "0NguTUxb2NizfGnFqDTWLLLT" at bounding box center [110, 11] width 169 height 9
paste input "u9grrl0UCP9AHeF1GAiXivc"
type input "0u9grrl0UCP9AHeF1GAiXivc"
click at [182, 14] on button "search-icon" at bounding box center [184, 12] width 14 height 10
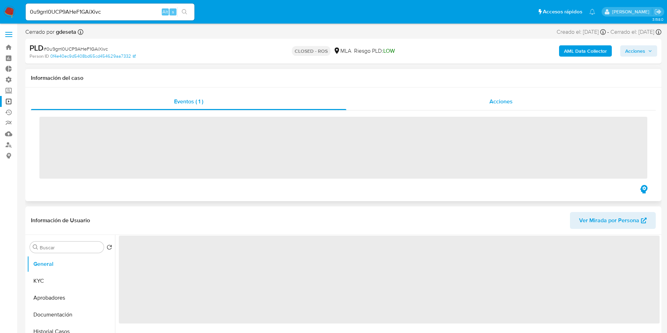
click at [488, 103] on div "Acciones" at bounding box center [502, 101] width 310 height 17
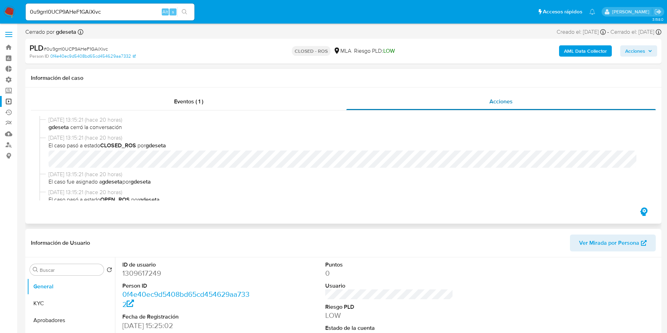
select select "10"
click at [117, 15] on input "0u9grrl0UCP9AHeF1GAiXivc" at bounding box center [110, 11] width 169 height 9
click at [117, 14] on input "0u9grrl0UCP9AHeF1GAiXivc" at bounding box center [110, 11] width 169 height 9
paste input "1dUPn9Sb4c2zyXYJXnKPTUIG"
type input "1dUPn9Sb4c2zyXYJXnKPTUIG"
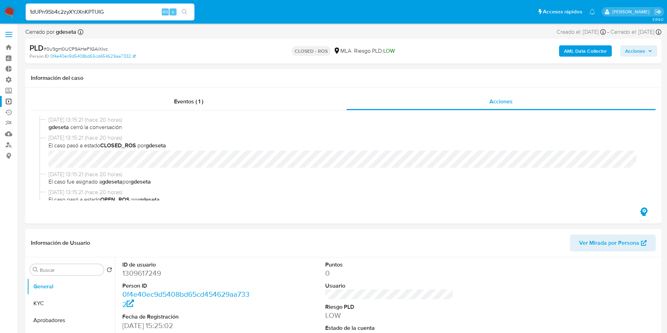
click at [189, 13] on button "search-icon" at bounding box center [184, 12] width 14 height 10
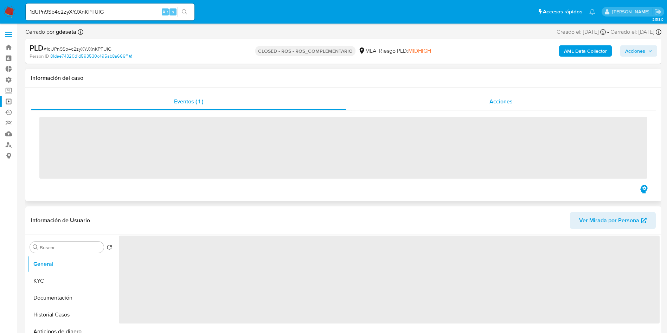
click at [497, 101] on span "Acciones" at bounding box center [501, 101] width 23 height 8
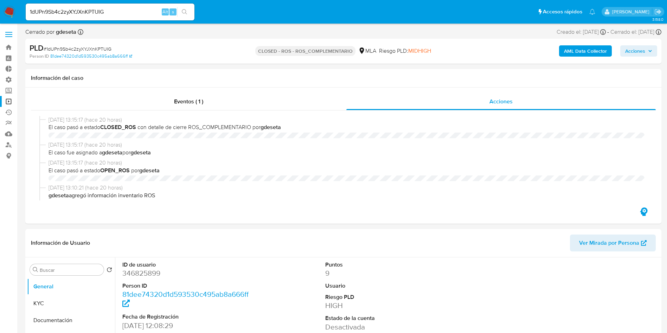
select select "10"
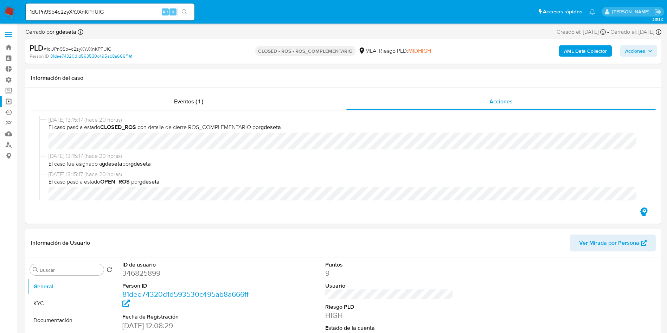
click at [141, 13] on input "1dUPn9Sb4c2zyXYJXnKPTUIG" at bounding box center [110, 11] width 169 height 9
drag, startPoint x: 141, startPoint y: 13, endPoint x: 148, endPoint y: 14, distance: 6.3
click at [141, 13] on input "1dUPn9Sb4c2zyXYJXnKPTUIG" at bounding box center [110, 11] width 169 height 9
paste input "9BYkoH3BwJNCwXXuhfrfUC9E"
type input "9BYkoH3BwJNCwXXuhfrfUC9E"
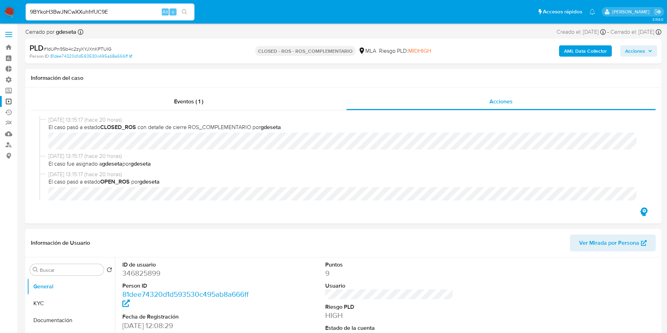
click at [185, 13] on icon "search-icon" at bounding box center [185, 12] width 6 height 6
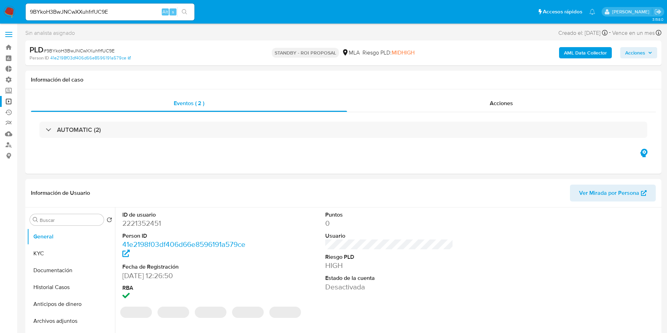
select select "10"
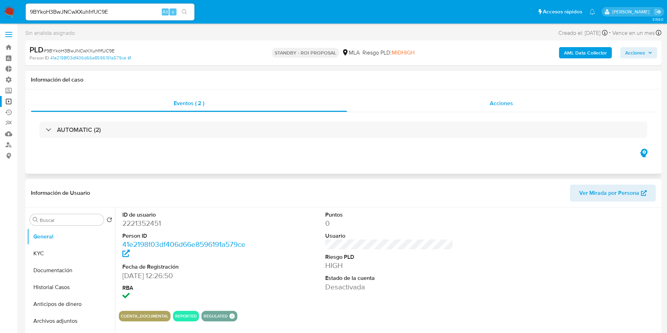
click at [510, 98] on div "Acciones" at bounding box center [501, 103] width 309 height 17
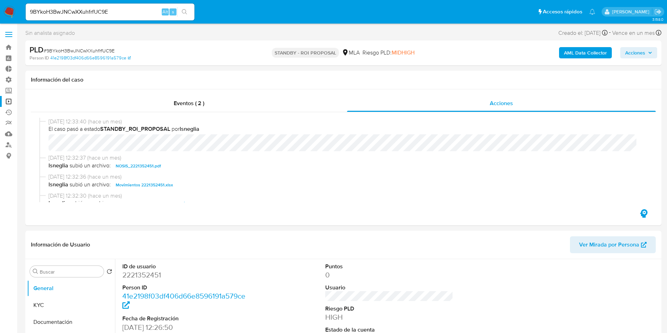
click at [102, 49] on span "# 9BYkoH3BwJNCwXXuhfrfUC9E" at bounding box center [79, 50] width 71 height 7
copy span "9BYkoH3BwJNCwXXuhfrfUC9E"
click at [97, 9] on input "9BYkoH3BwJNCwXXuhfrfUC9E" at bounding box center [110, 11] width 169 height 9
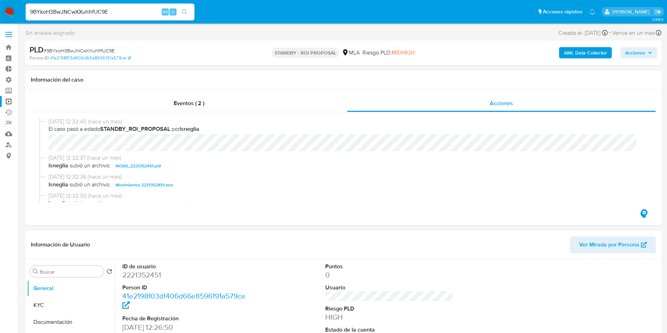
paste input "54qc9kqQOYcZ756v5HxvBcxn"
type input "54qc9kqQOYcZ756v5HxvBcxn"
click at [190, 17] on div "54qc9kqQOYcZ756v5HxvBcxn Alt s" at bounding box center [110, 12] width 169 height 17
click at [185, 9] on icon "search-icon" at bounding box center [184, 11] width 5 height 5
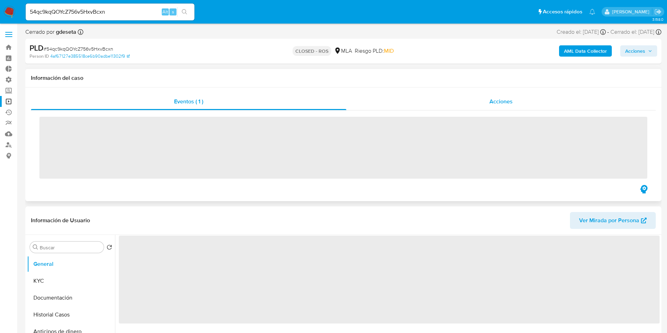
click at [493, 105] on span "Acciones" at bounding box center [501, 101] width 23 height 8
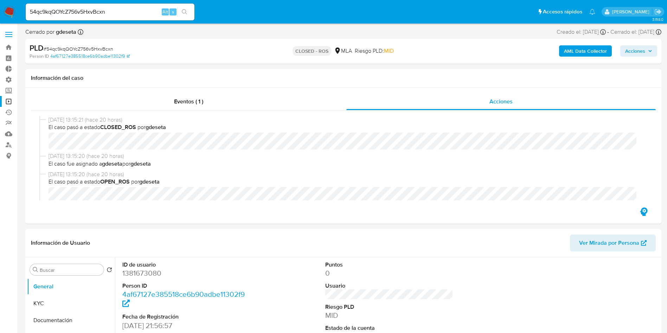
select select "10"
click at [121, 12] on input "54qc9kqQOYcZ756v5HxvBcxn" at bounding box center [110, 11] width 169 height 9
paste input "V1Shx05Yb54N3fruADKgDCLC"
type input "V1Shx05Yb54N3fruADKgDCLC"
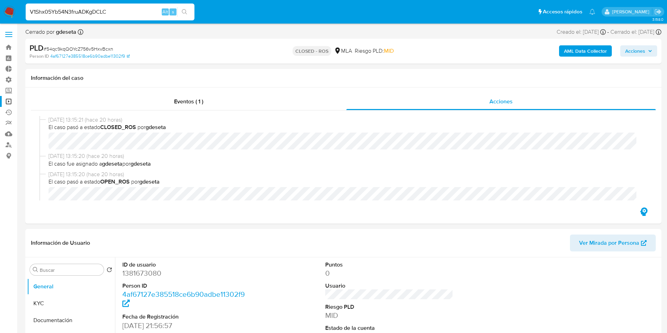
click at [185, 15] on button "search-icon" at bounding box center [184, 12] width 14 height 10
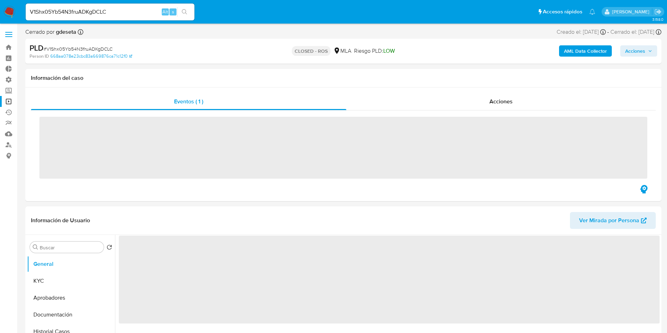
click at [527, 98] on div "Acciones" at bounding box center [502, 101] width 310 height 17
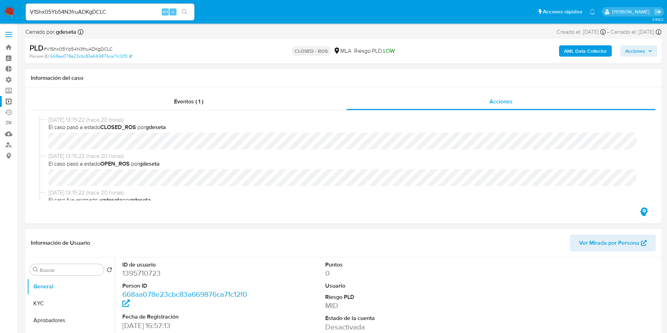
select select "10"
click at [112, 9] on input "V1Shx05Yb54N3fruADKgDCLC" at bounding box center [110, 11] width 169 height 9
paste input "flmZgerQy3aKL9YoYSsBNwWu"
type input "flmZgerQy3aKL9YoYSsBNwWu"
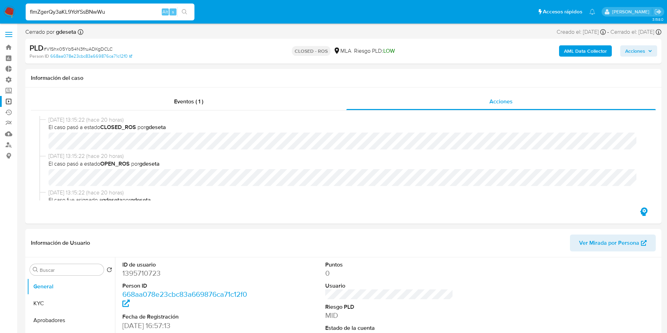
click at [191, 8] on button "search-icon" at bounding box center [184, 12] width 14 height 10
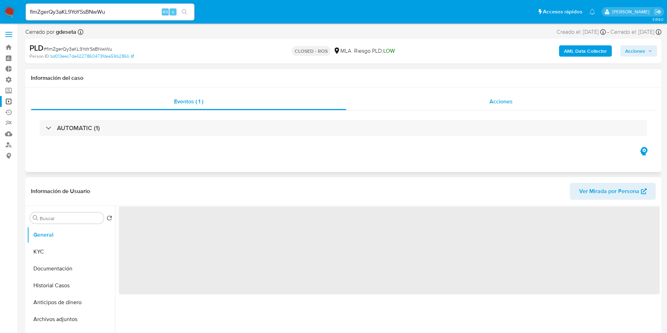
click at [502, 109] on div "Acciones" at bounding box center [502, 101] width 310 height 17
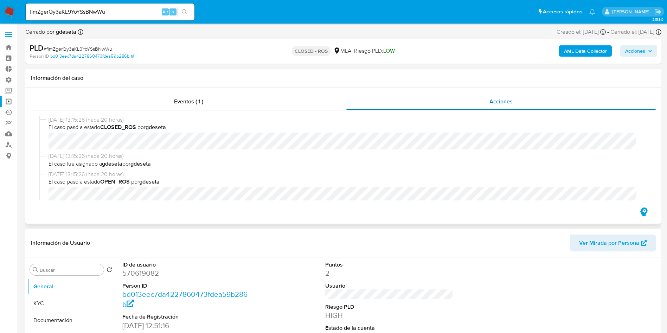
select select "10"
click at [114, 12] on input "flmZgerQy3aKL9YoYSsBNwWu" at bounding box center [110, 11] width 169 height 9
paste input "clPk43InUBlKAoalTrLmCiBj"
type input "clPk43InUBlKAoalTrLmCiBj"
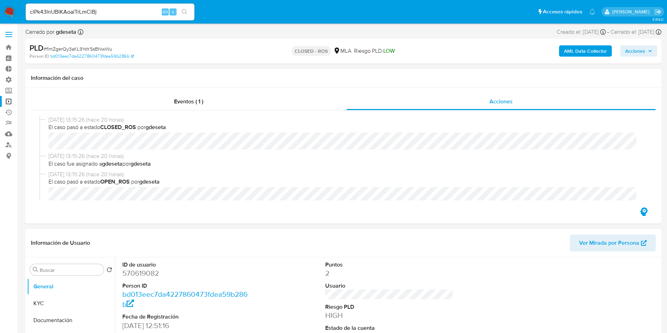
click at [185, 9] on icon "search-icon" at bounding box center [185, 12] width 6 height 6
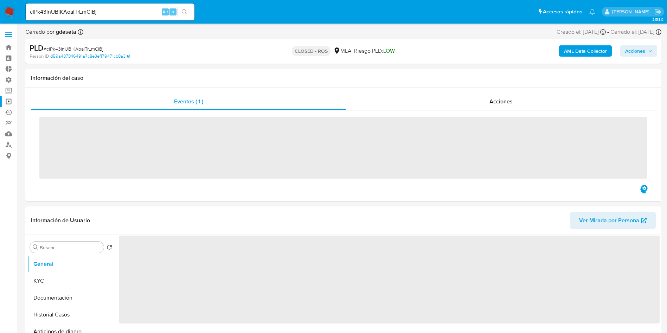
click at [496, 99] on span "Acciones" at bounding box center [501, 101] width 23 height 8
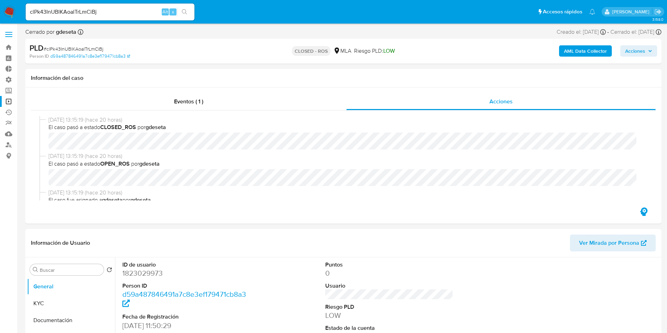
select select "10"
click at [136, 9] on input "clPk43InUBlKAoalTrLmCiBj" at bounding box center [110, 11] width 169 height 9
paste input "8K6Edg4MwF3Zs5kAym9jZG3x"
click at [177, 11] on input "8K6Edg4MwF3Zs5kAym9jZG3x" at bounding box center [110, 11] width 169 height 9
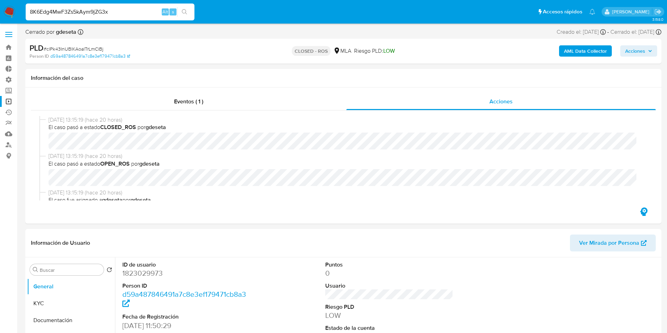
type input "8K6Edg4MwF3Zs5kAym9jZG3x"
click at [186, 10] on icon "search-icon" at bounding box center [185, 12] width 6 height 6
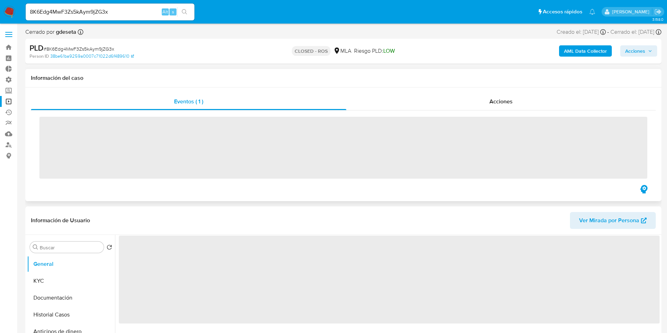
drag, startPoint x: 478, startPoint y: 108, endPoint x: 468, endPoint y: 110, distance: 10.4
click at [478, 108] on div "Acciones" at bounding box center [502, 101] width 310 height 17
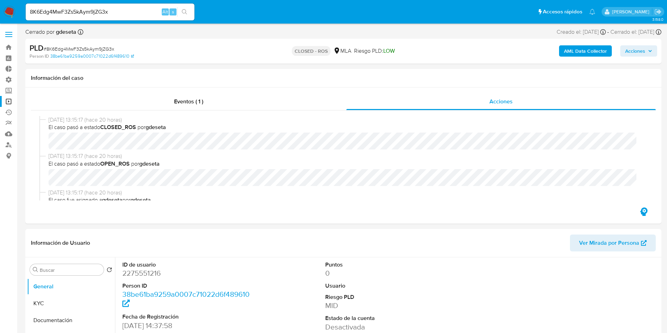
select select "10"
click at [93, 15] on input "8K6Edg4MwF3Zs5kAym9jZG3x" at bounding box center [110, 11] width 169 height 9
paste input "lUryh7sYoRpGhP2wwqeb4w7C"
type input "lUryh7sYoRpGhP2wwqeb4w7C"
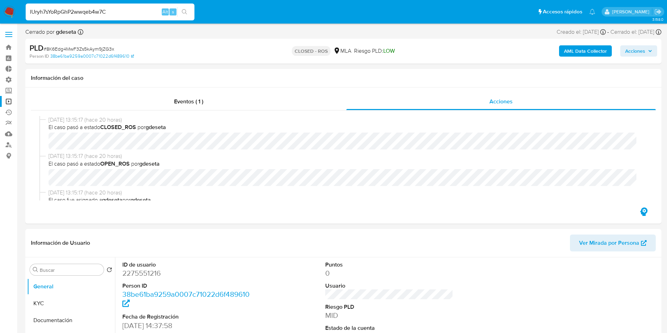
click at [191, 12] on button "search-icon" at bounding box center [184, 12] width 14 height 10
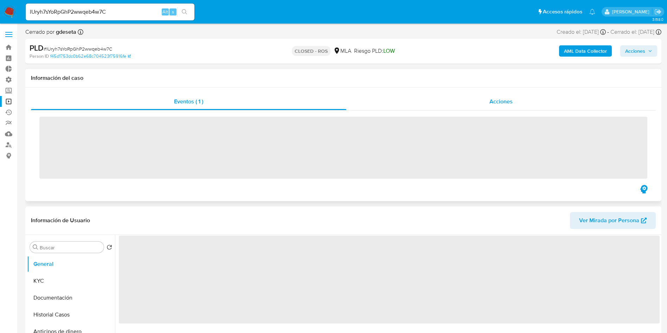
click at [498, 97] on span "Acciones" at bounding box center [501, 101] width 23 height 8
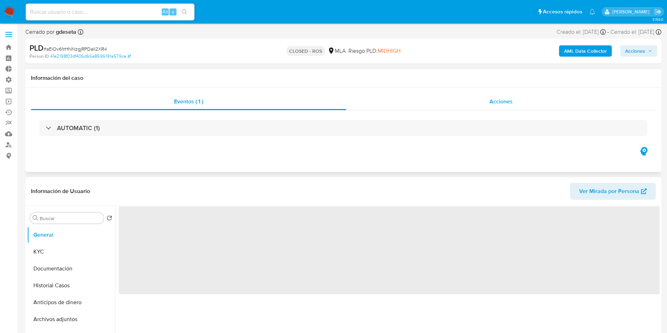
click at [509, 104] on span "Acciones" at bounding box center [501, 101] width 23 height 8
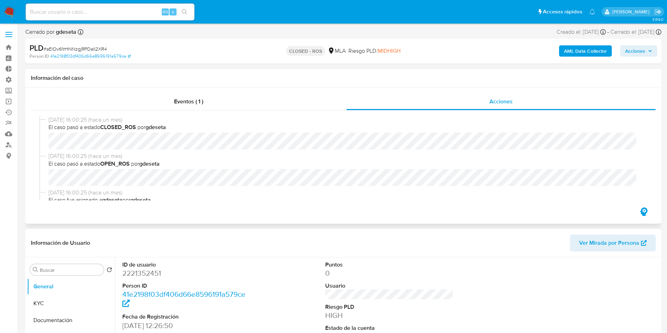
select select "10"
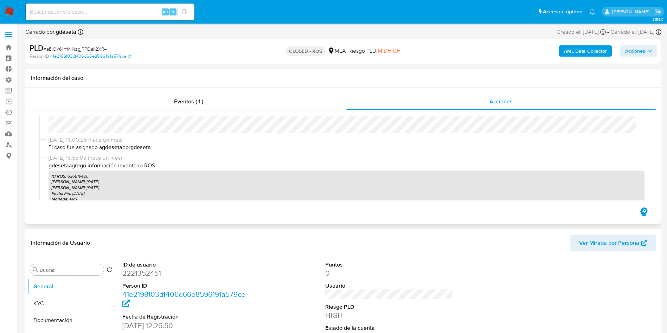
scroll to position [106, 0]
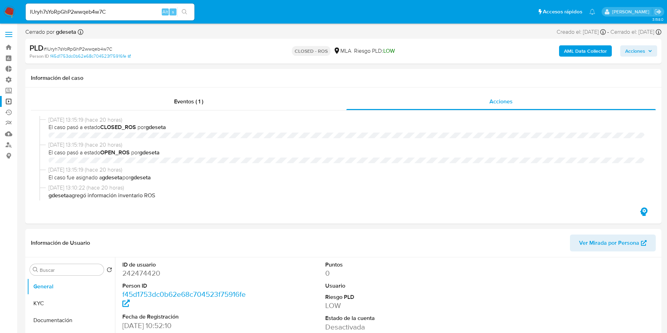
select select "10"
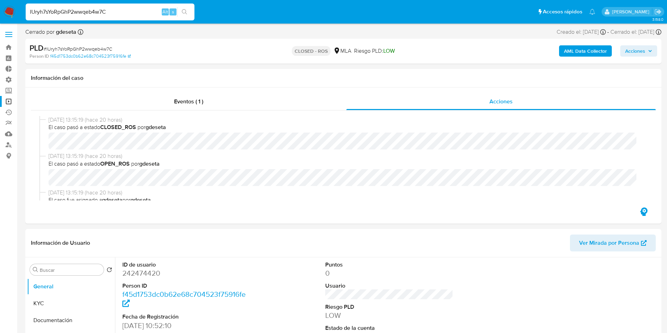
click at [102, 12] on input "lUryh7sYoRpGhP2wwqeb4w7C" at bounding box center [110, 11] width 169 height 9
paste input "QmUqX0rh3UjwcgwygIXBj8Vb"
type input "QmUqX0rh3UjwcgwygIXBj8Vb"
click at [191, 12] on button "search-icon" at bounding box center [184, 12] width 14 height 10
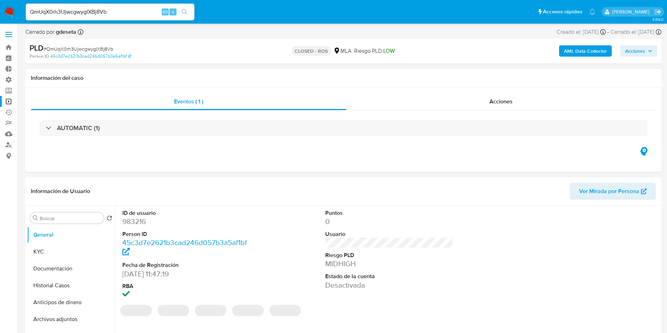
select select "10"
click at [110, 12] on input "QmUqX0rh3UjwcgwygIXBj8Vb" at bounding box center [110, 11] width 169 height 9
click at [180, 12] on button "search-icon" at bounding box center [184, 12] width 14 height 10
click at [184, 11] on icon "search-icon" at bounding box center [185, 12] width 6 height 6
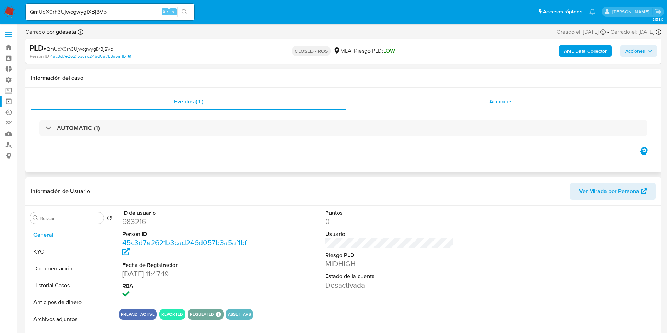
click at [521, 102] on div "Acciones" at bounding box center [502, 101] width 310 height 17
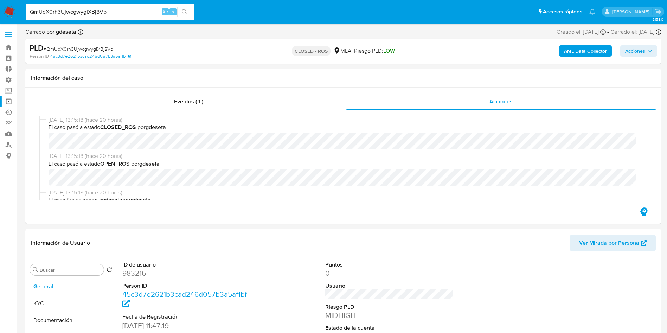
click at [79, 14] on input "QmUqX0rh3UjwcgwygIXBj8Vb" at bounding box center [110, 11] width 169 height 9
paste input "Nq6L8ywpVOVwIgPkpU3yMgol"
type input "Nq6L8ywpVOVwIgPkpU3yMgol"
click at [185, 11] on icon "search-icon" at bounding box center [185, 12] width 6 height 6
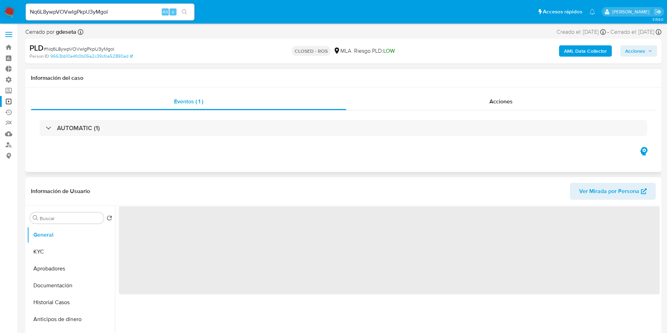
click at [516, 110] on div "AUTOMATIC (1)" at bounding box center [343, 127] width 625 height 35
click at [506, 102] on span "Acciones" at bounding box center [501, 101] width 23 height 8
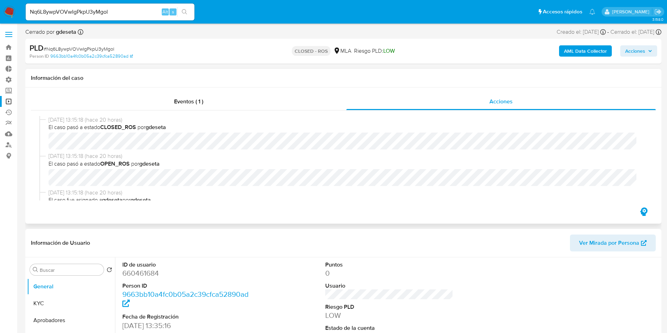
select select "10"
click at [64, 15] on input "Nq6L8ywpVOVwIgPkpU3yMgol" at bounding box center [110, 11] width 169 height 9
paste input "HX0GB1NlDYRTPStF5XeCcs6T"
type input "HX0GB1NlDYRTPStF5XeCcs6T"
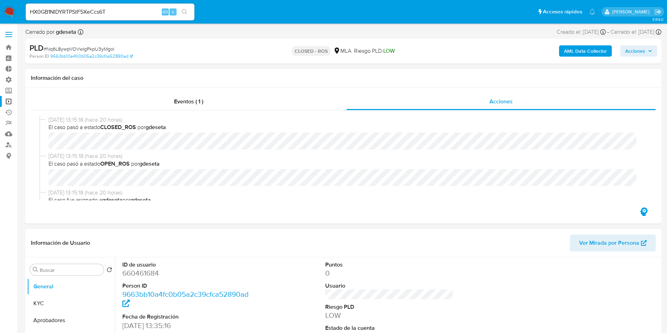
click at [185, 14] on icon "search-icon" at bounding box center [185, 12] width 6 height 6
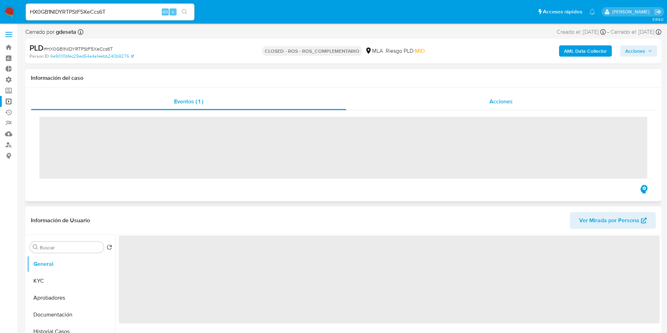
click at [488, 102] on div "Acciones" at bounding box center [502, 101] width 310 height 17
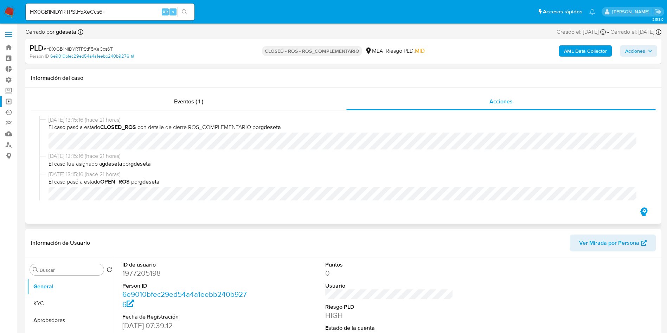
select select "10"
click at [99, 12] on input "HX0GB1NlDYRTPStF5XeCcs6T" at bounding box center [110, 11] width 169 height 9
paste input "JNV3oF5qgZCth0RvFE6UpEkN"
type input "JNV3oF5qgZCth0RvFE6UpEkN"
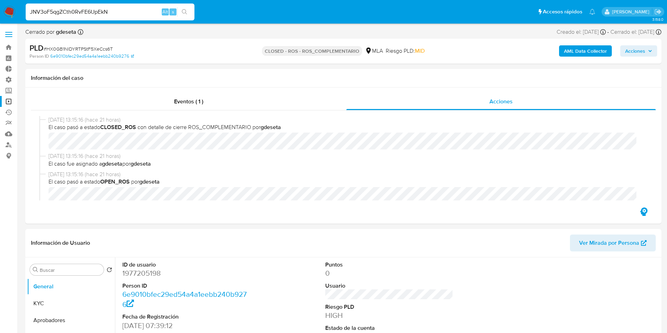
click at [184, 11] on icon "search-icon" at bounding box center [185, 12] width 6 height 6
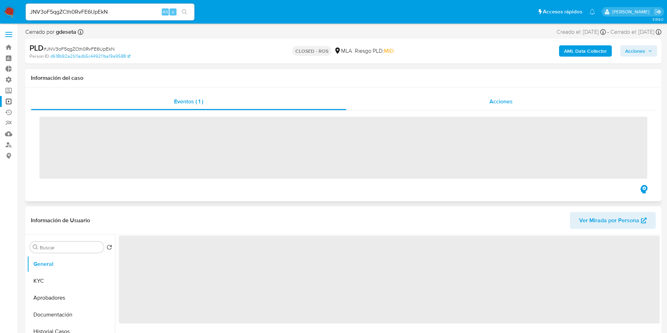
click at [501, 99] on span "Acciones" at bounding box center [501, 101] width 23 height 8
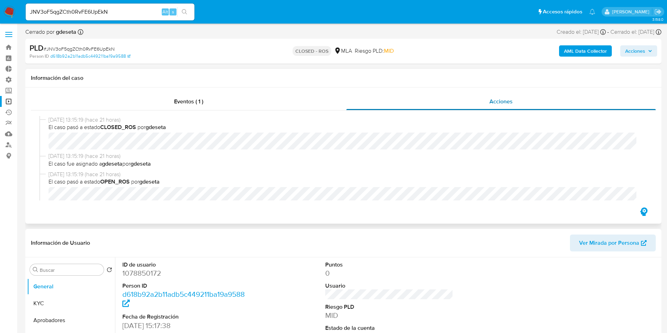
select select "10"
click at [104, 9] on input "JNV3oF5qgZCth0RvFE6UpEkN" at bounding box center [110, 11] width 169 height 9
paste input "N8HRq4elaXhvQ2lbzsIGtH5v"
type input "N8HRq4elaXhvQ2lbzsIGtH5v"
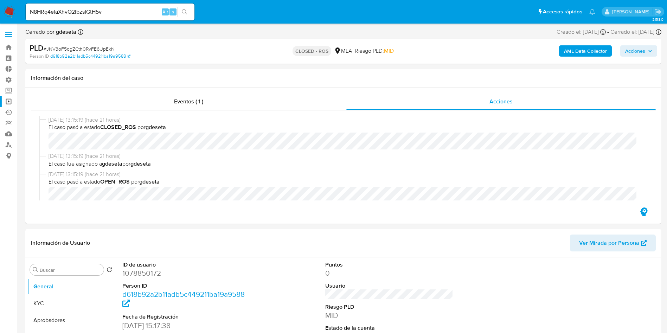
click at [183, 15] on button "search-icon" at bounding box center [184, 12] width 14 height 10
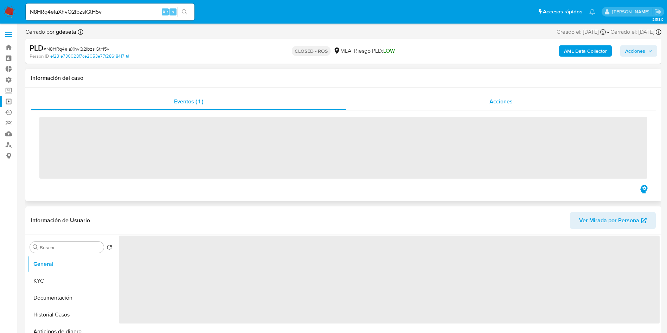
click at [478, 101] on div "Acciones" at bounding box center [502, 101] width 310 height 17
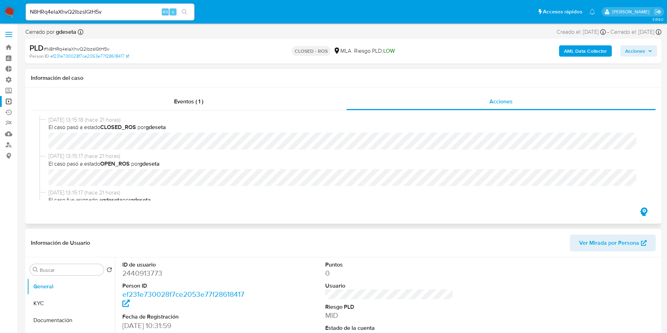
select select "10"
click at [91, 12] on input "N8HRq4elaXhvQ2lbzsIGtH5v" at bounding box center [110, 11] width 169 height 9
paste input "gVp20fuZcCVROozbcthzYI68"
type input "gVp20fuZcCVROozbcthzYI68"
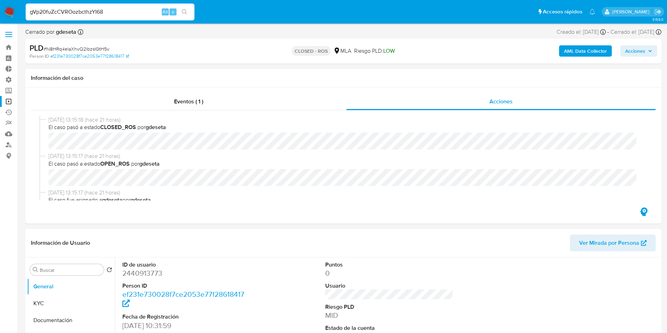
click at [185, 11] on icon "search-icon" at bounding box center [185, 12] width 6 height 6
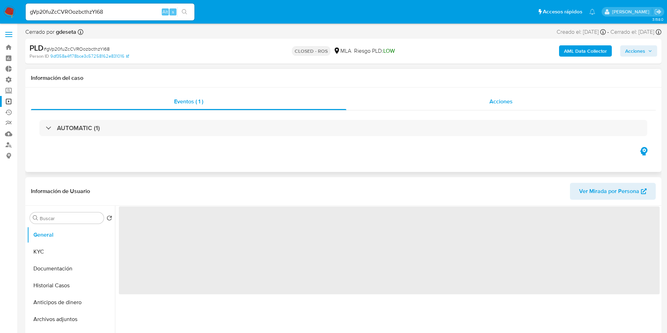
click at [502, 107] on div "Acciones" at bounding box center [502, 101] width 310 height 17
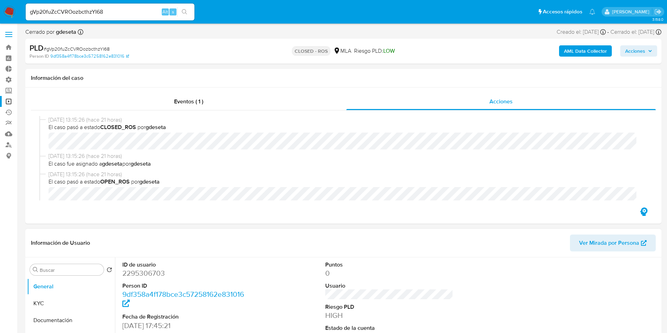
select select "10"
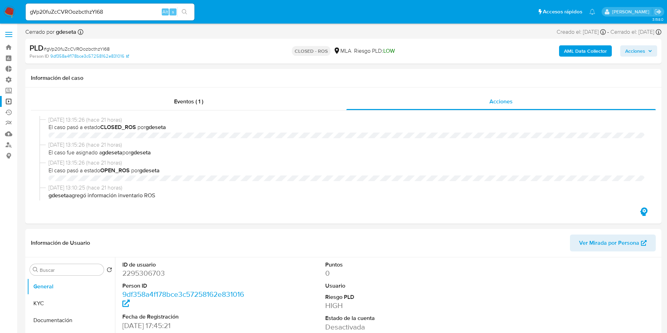
select select "10"
